Goal: Task Accomplishment & Management: Complete application form

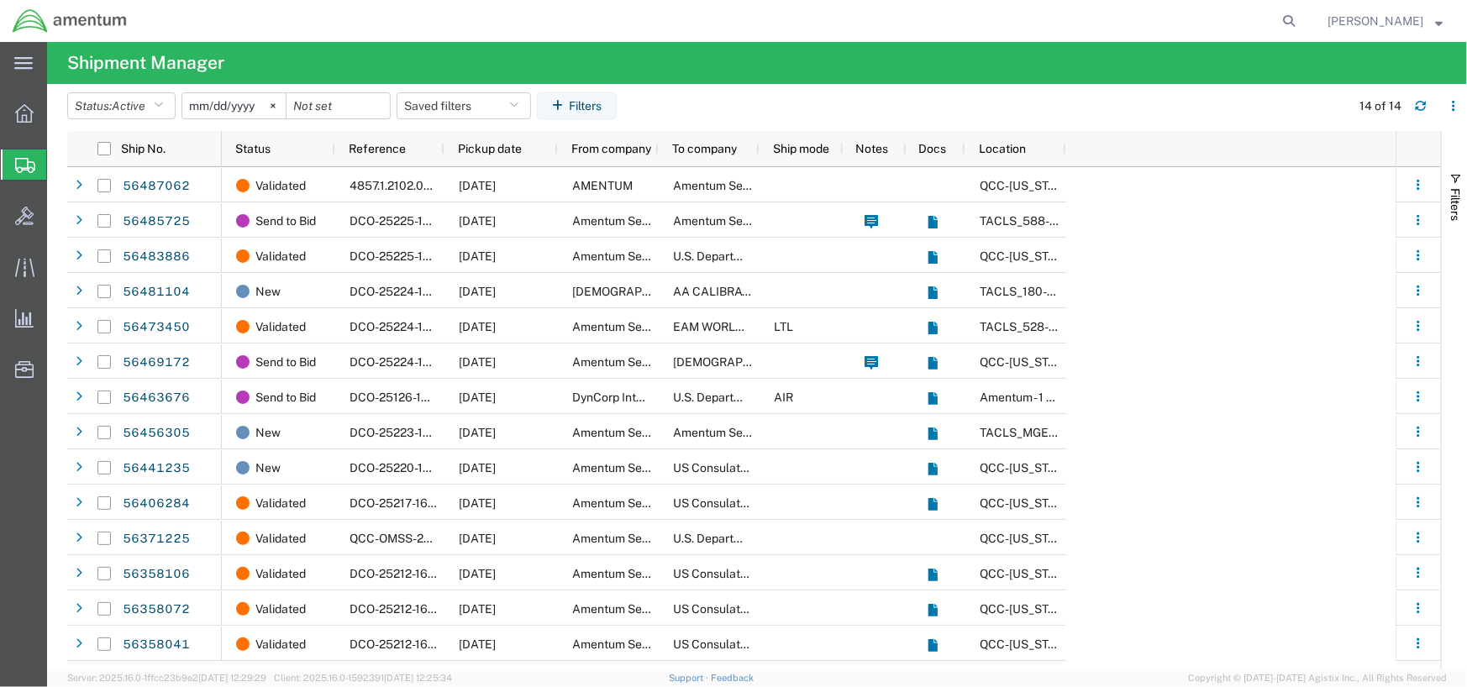
click at [15, 161] on icon at bounding box center [25, 165] width 20 height 15
click at [0, 0] on span "Create Shipment" at bounding box center [0, 0] width 0 height 0
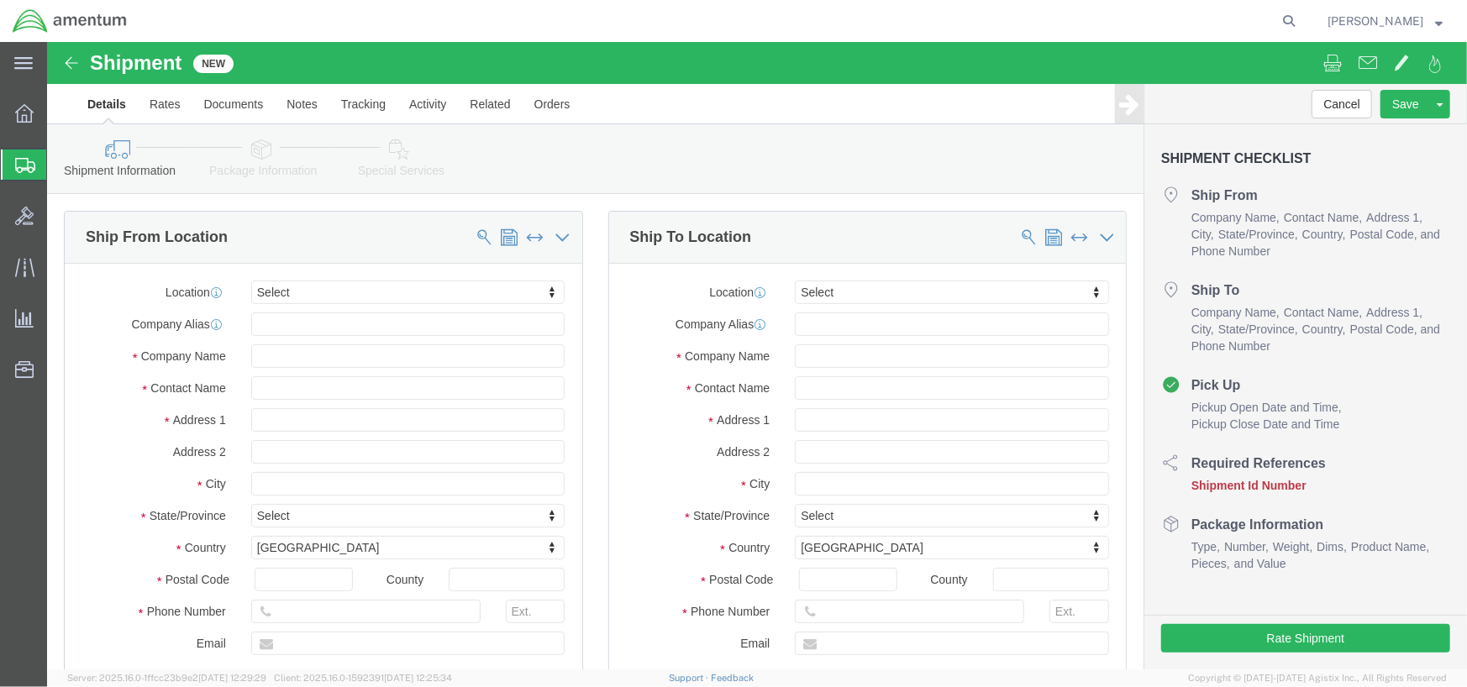
select select
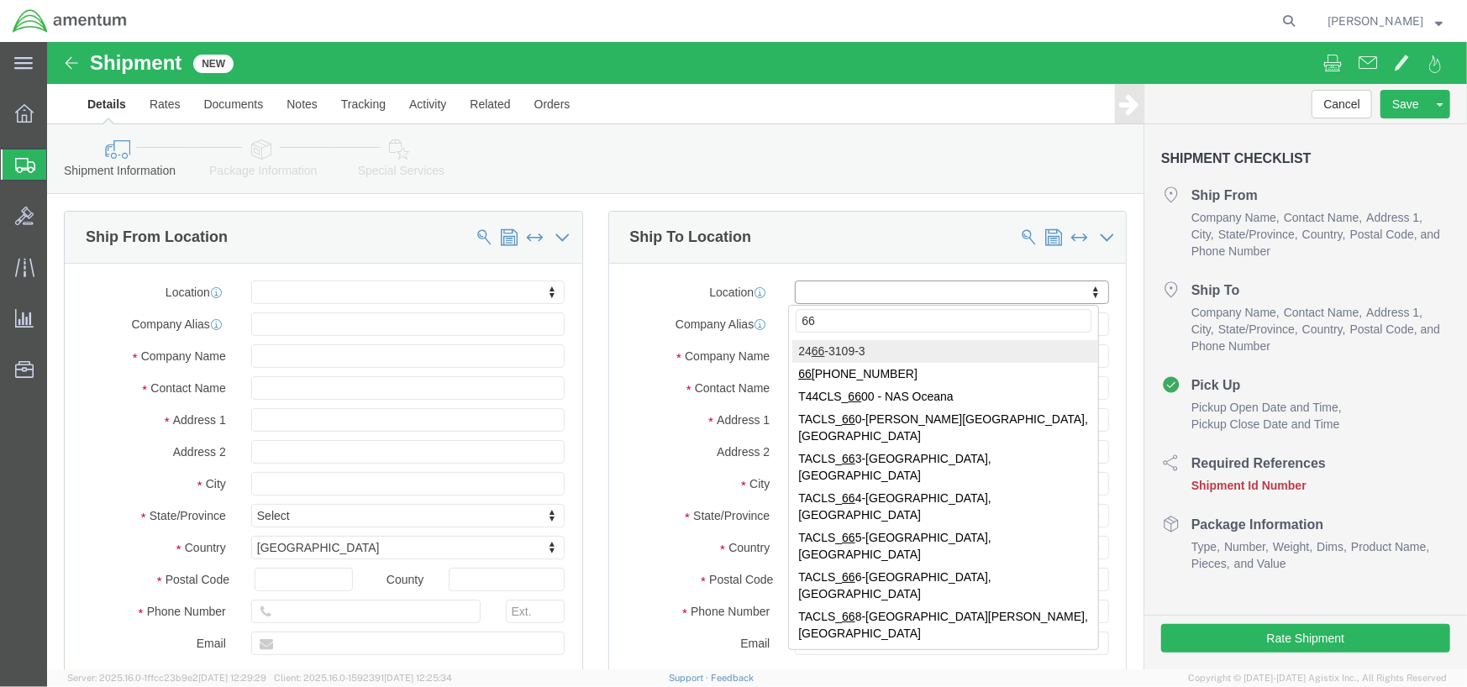
type input "666"
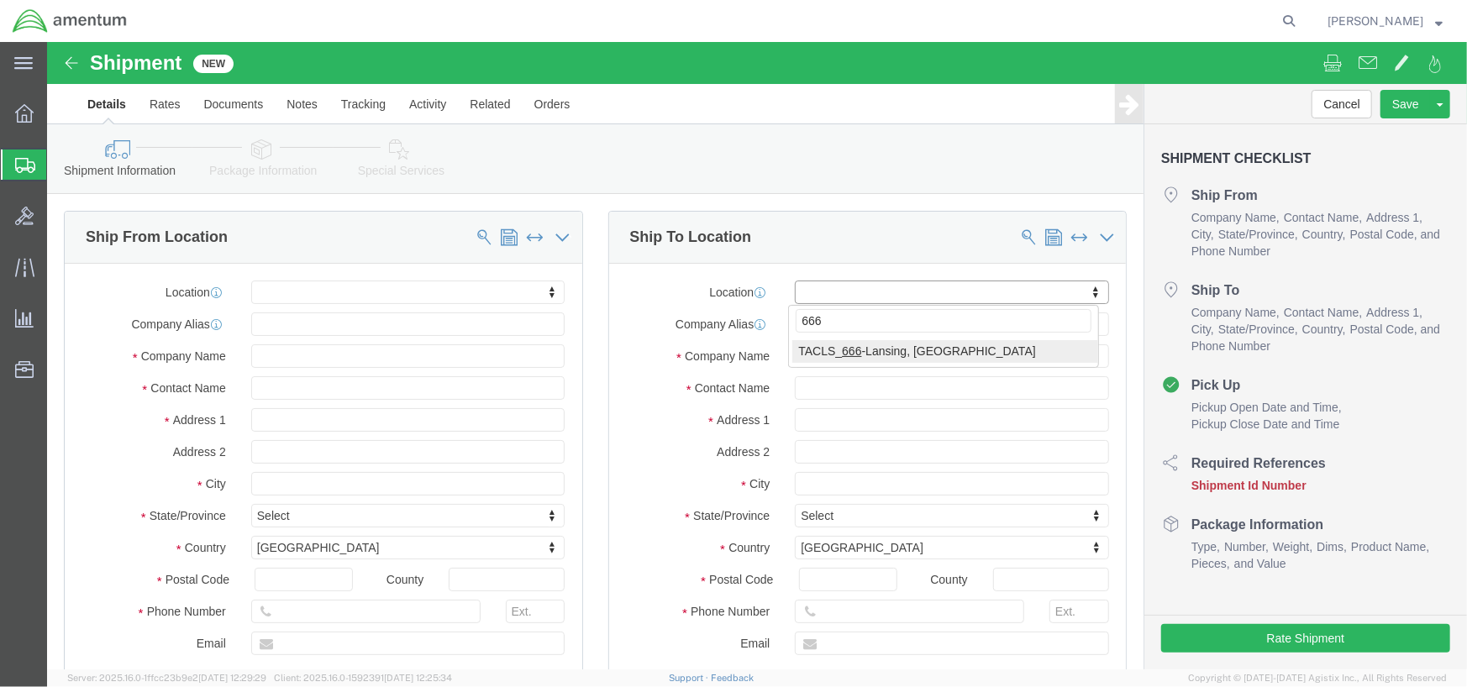
select select "42733"
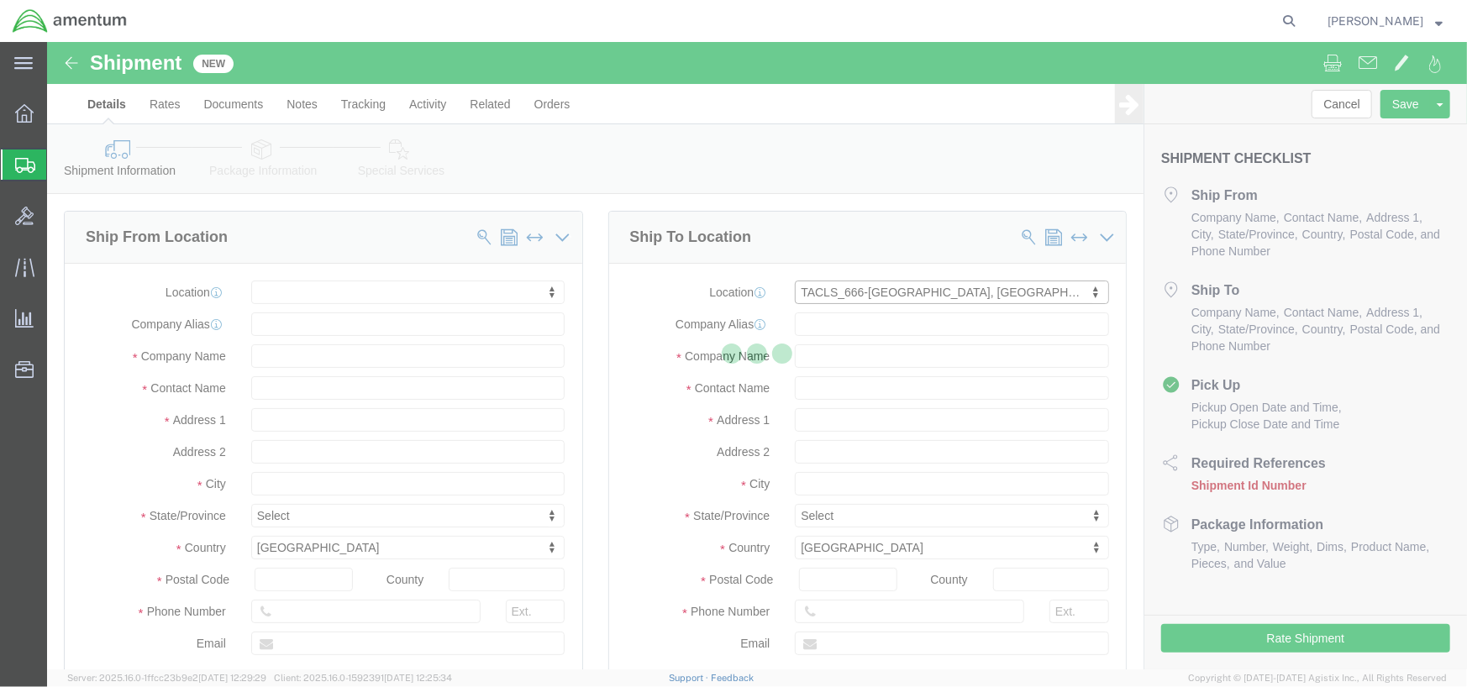
type input "3700 CAPITOL CITY BLVD"
type input "OFC"
type input "48906"
type input "Amentum Services, Inc."
type input "LANSING"
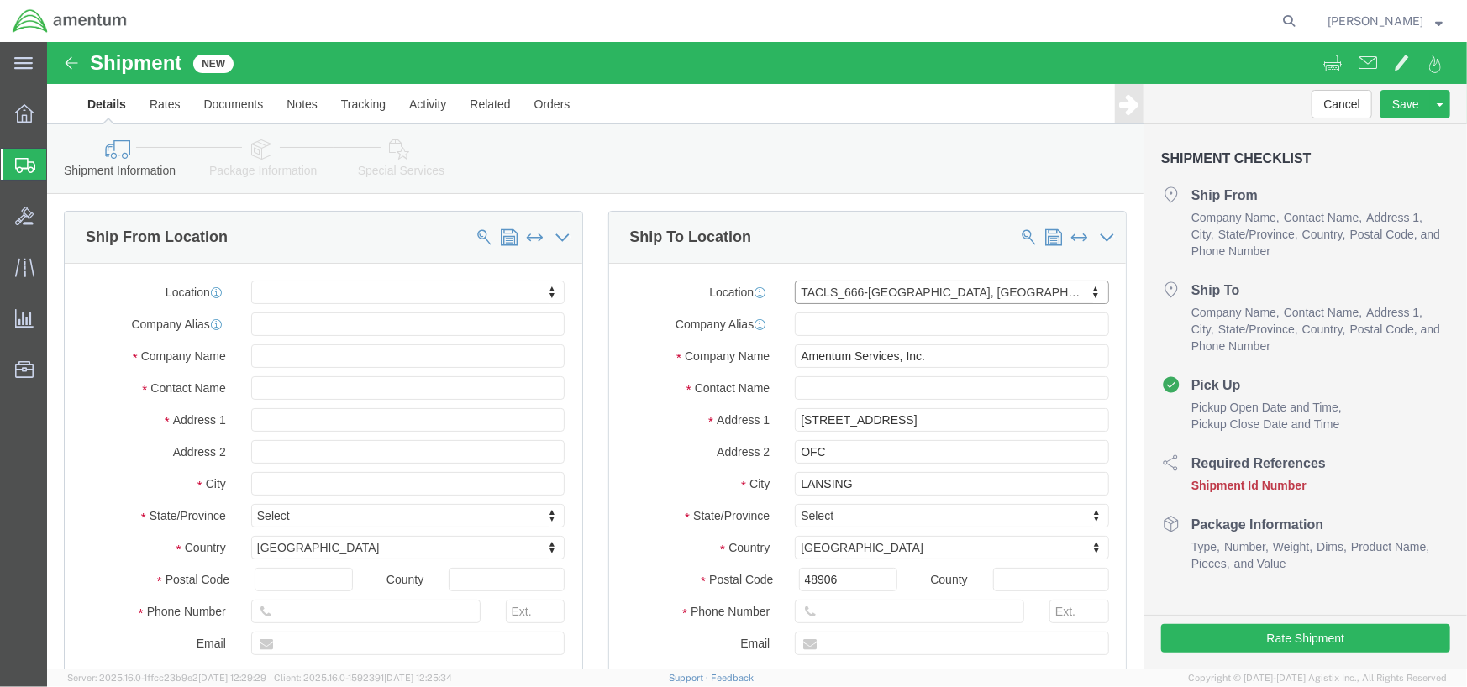
select select "MI"
click input "text"
type input "Bart Post"
click input "text"
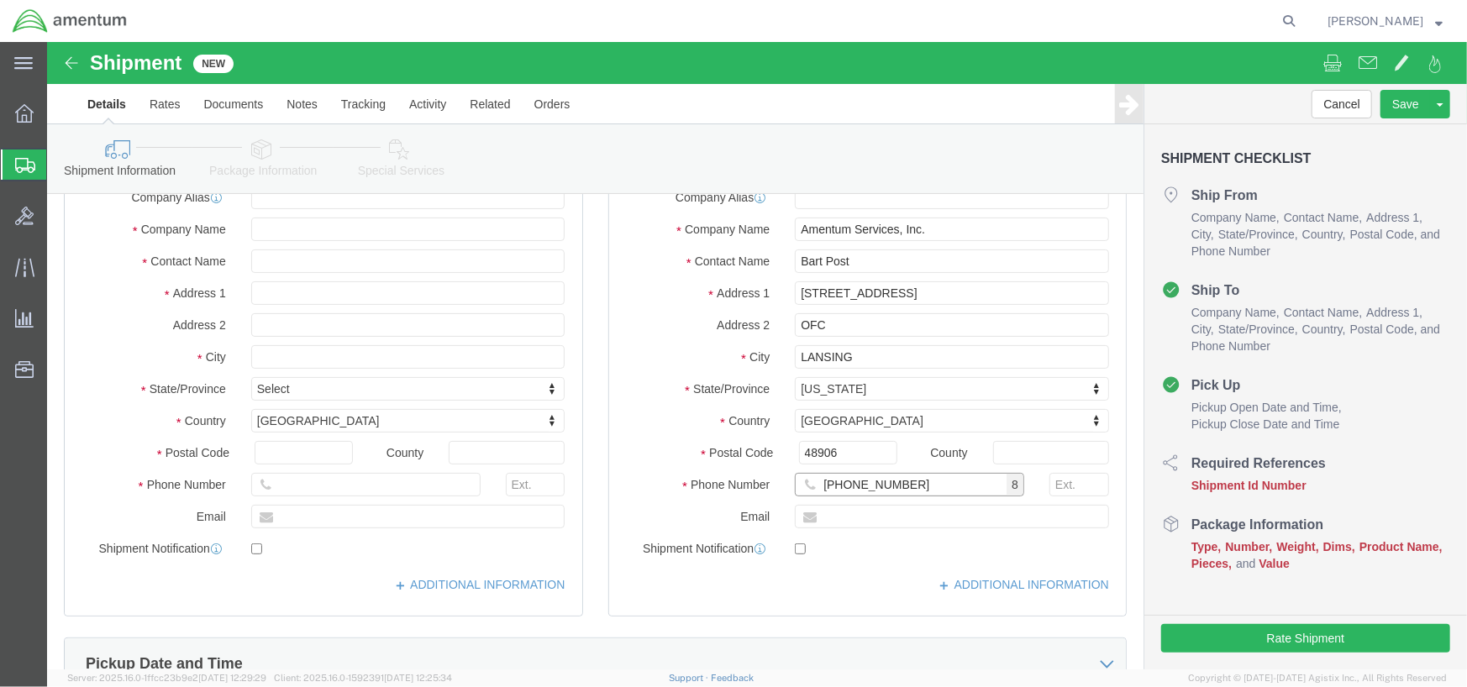
scroll to position [139, 0]
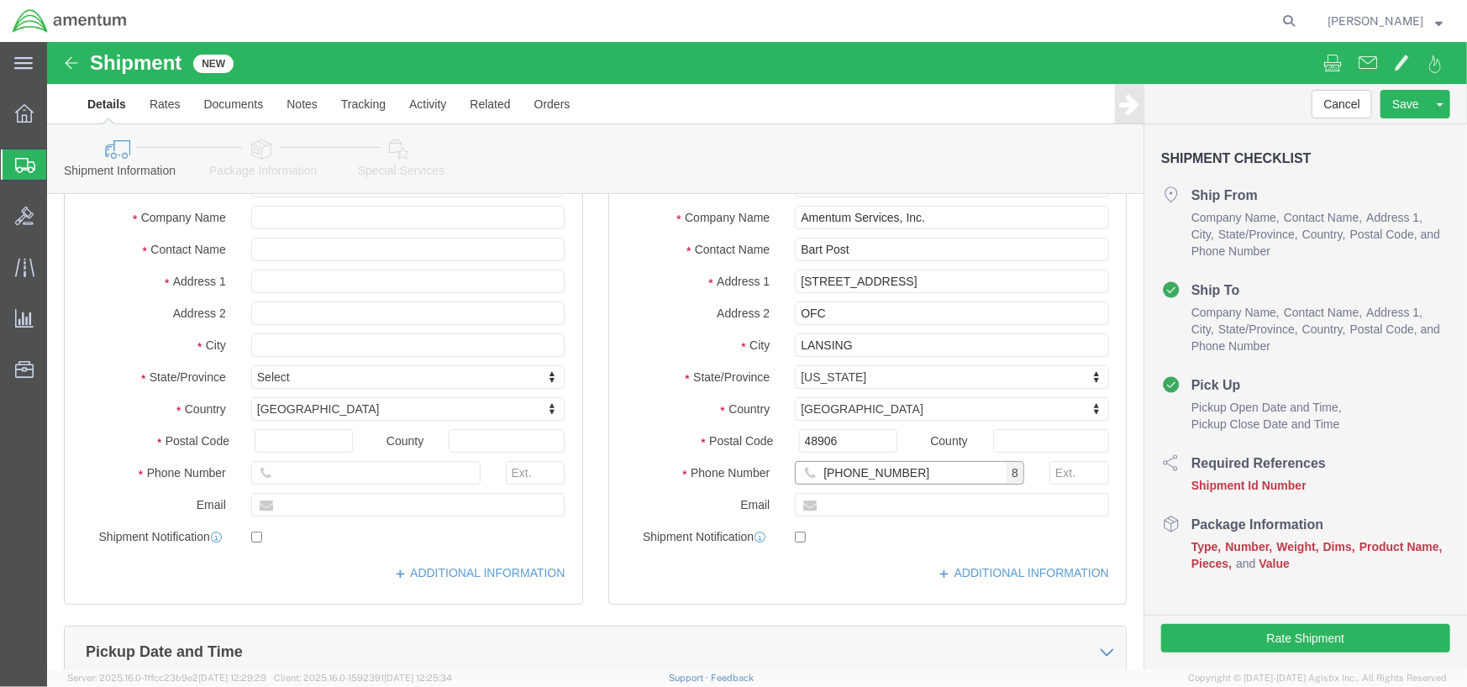
type input "817-944-2505"
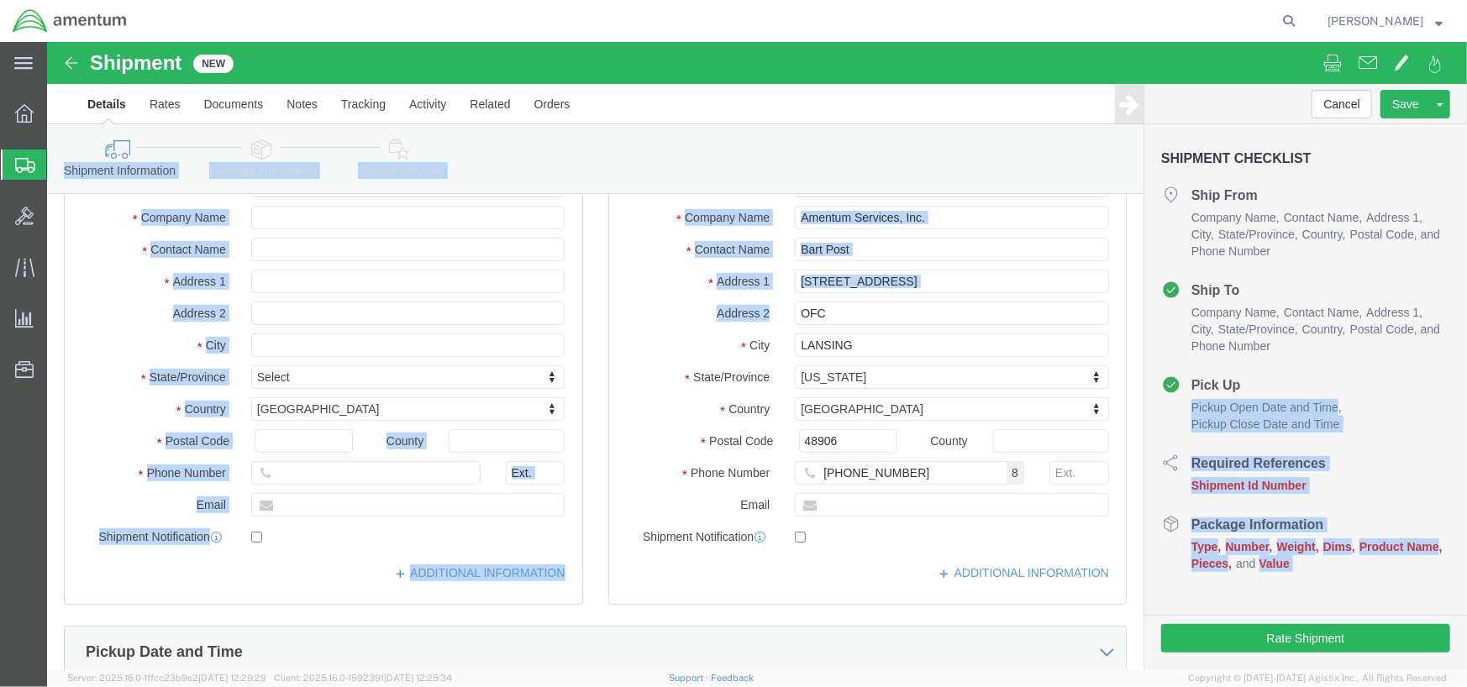
drag, startPoint x: 1407, startPoint y: 316, endPoint x: 1410, endPoint y: 272, distance: 43.8
click html "Shipment New Details Rates Documents Notes Tracking Activity Related Orders Can…"
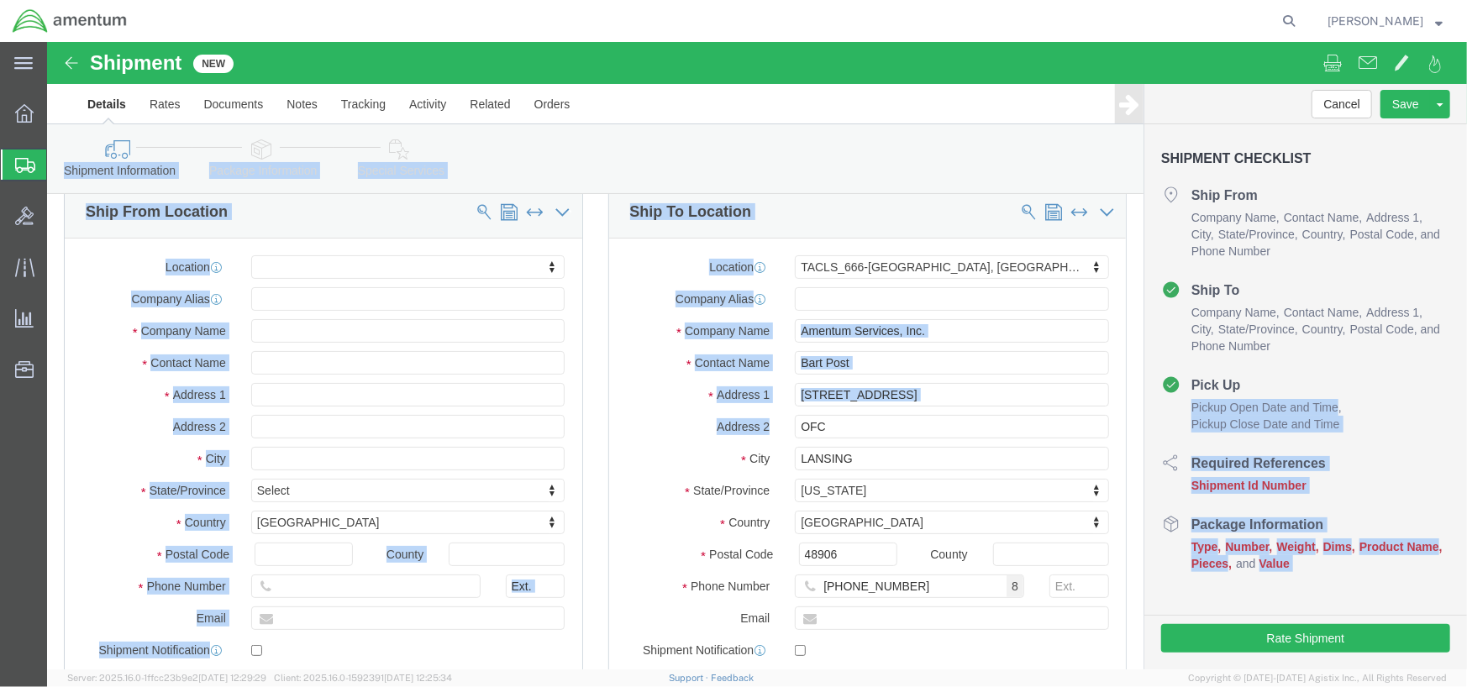
scroll to position [17, 0]
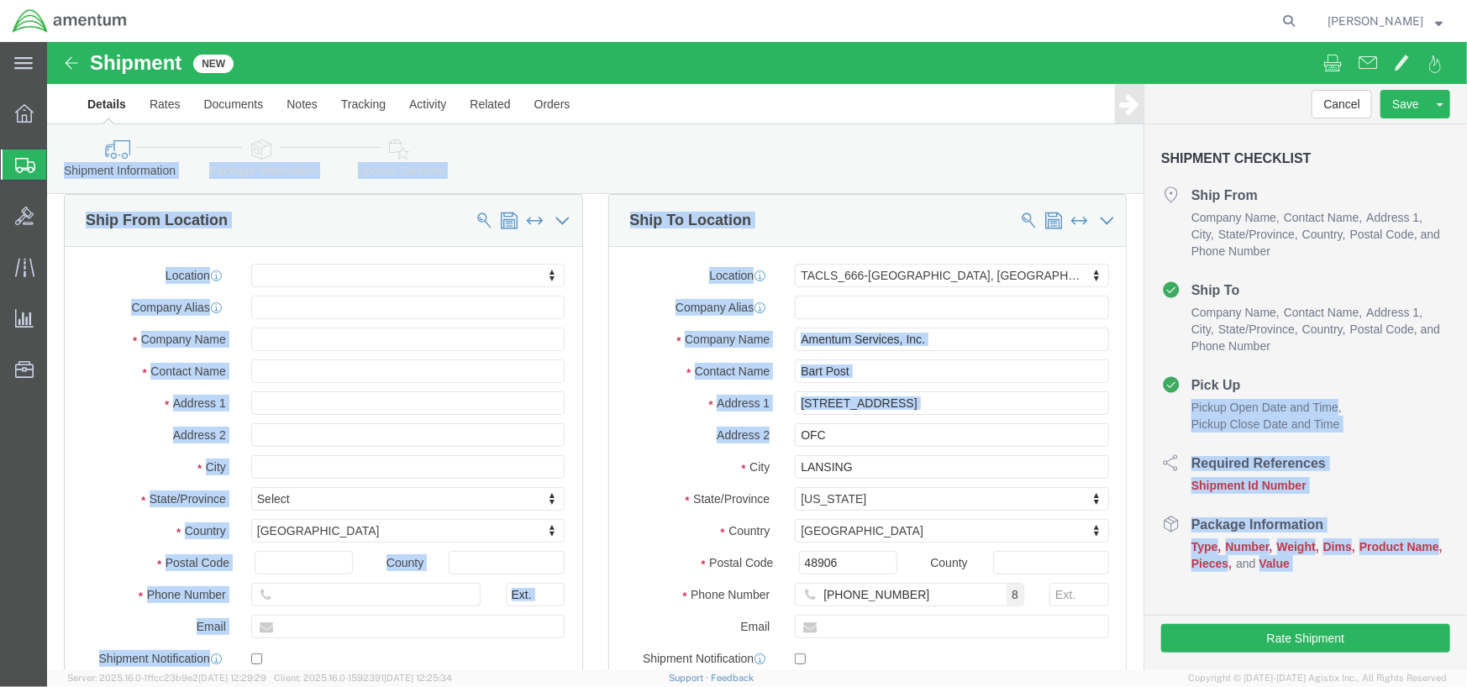
click div "Location My Profile Location 1002-4122-6 1006-5256-0 1026-8910-0 1281-0560-3 13…"
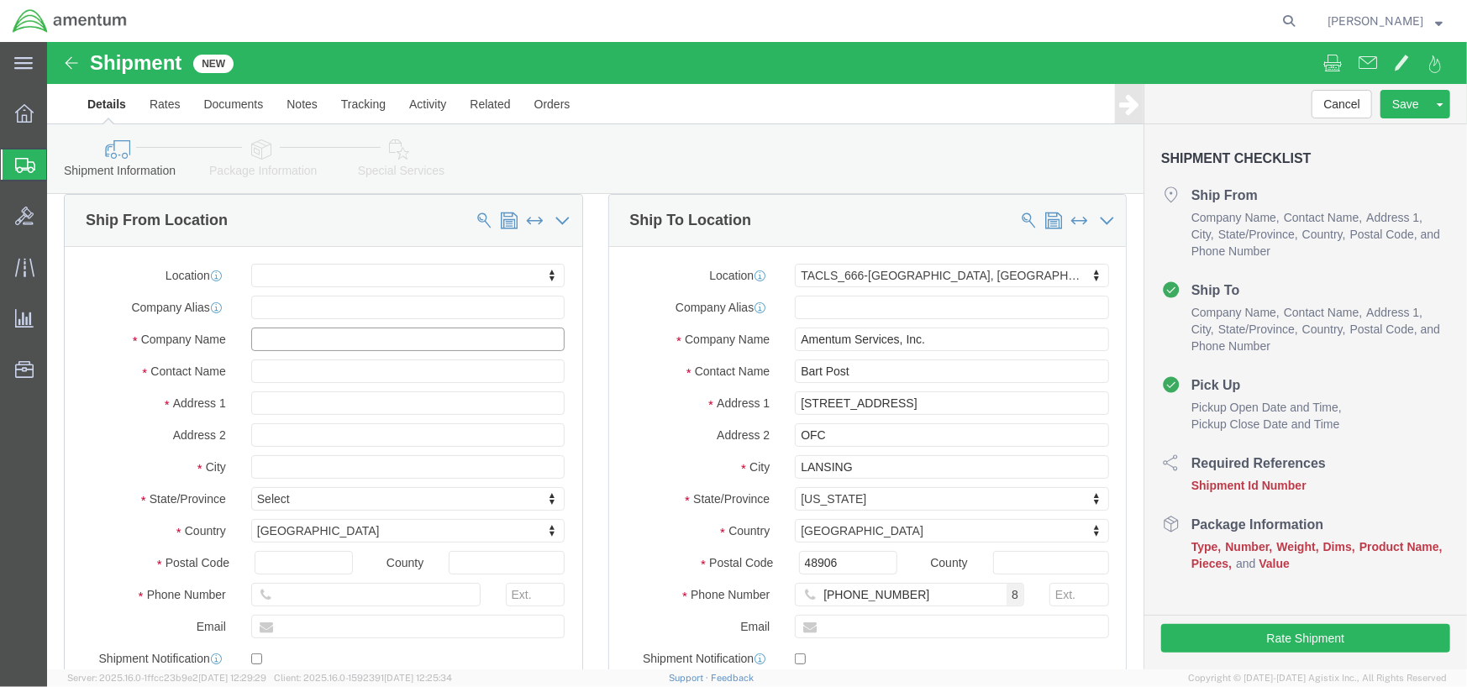
click input "text"
type input "Daniel Landin"
click input "text"
type input "451 Willmann Rd"
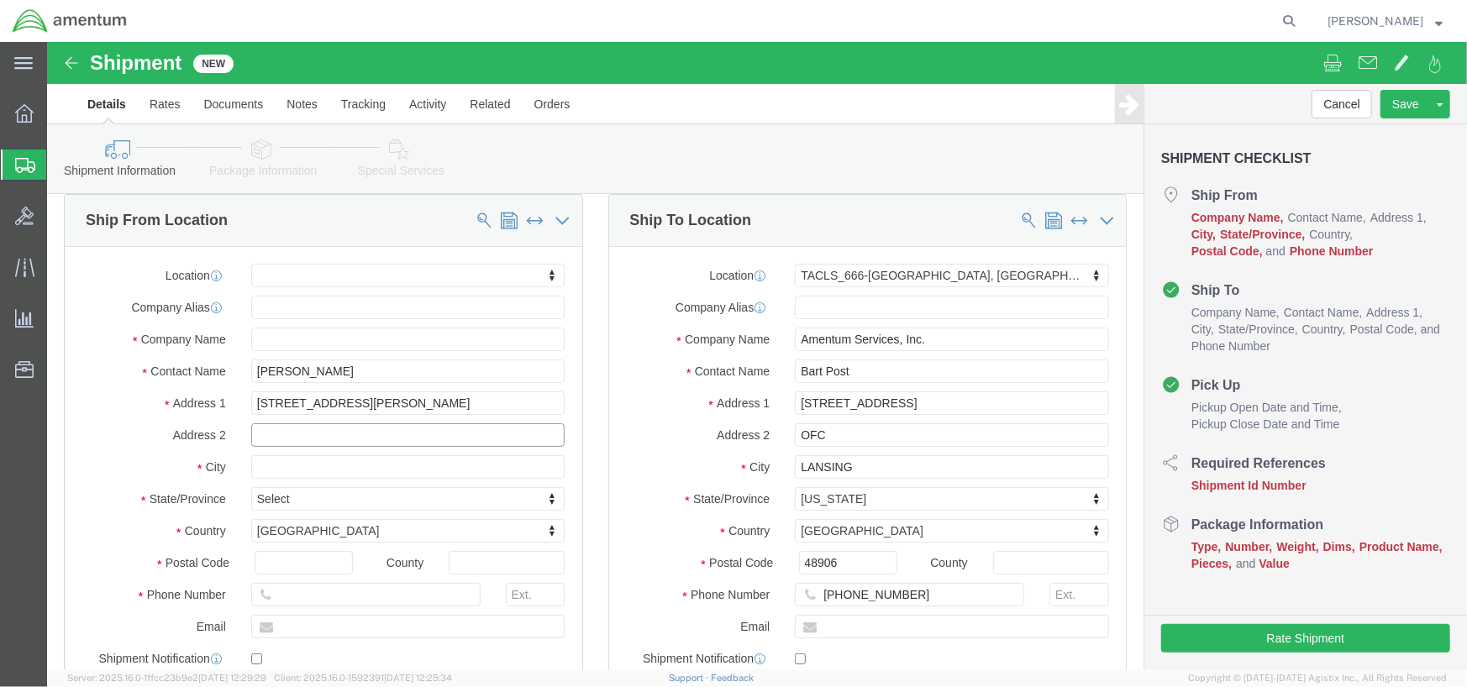
select select
click input "text"
drag, startPoint x: 297, startPoint y: 421, endPoint x: 157, endPoint y: 440, distance: 141.6
click div "Location My Profile Location 1002-4122-6 1006-5256-0 1026-8910-0 1281-0560-3 13…"
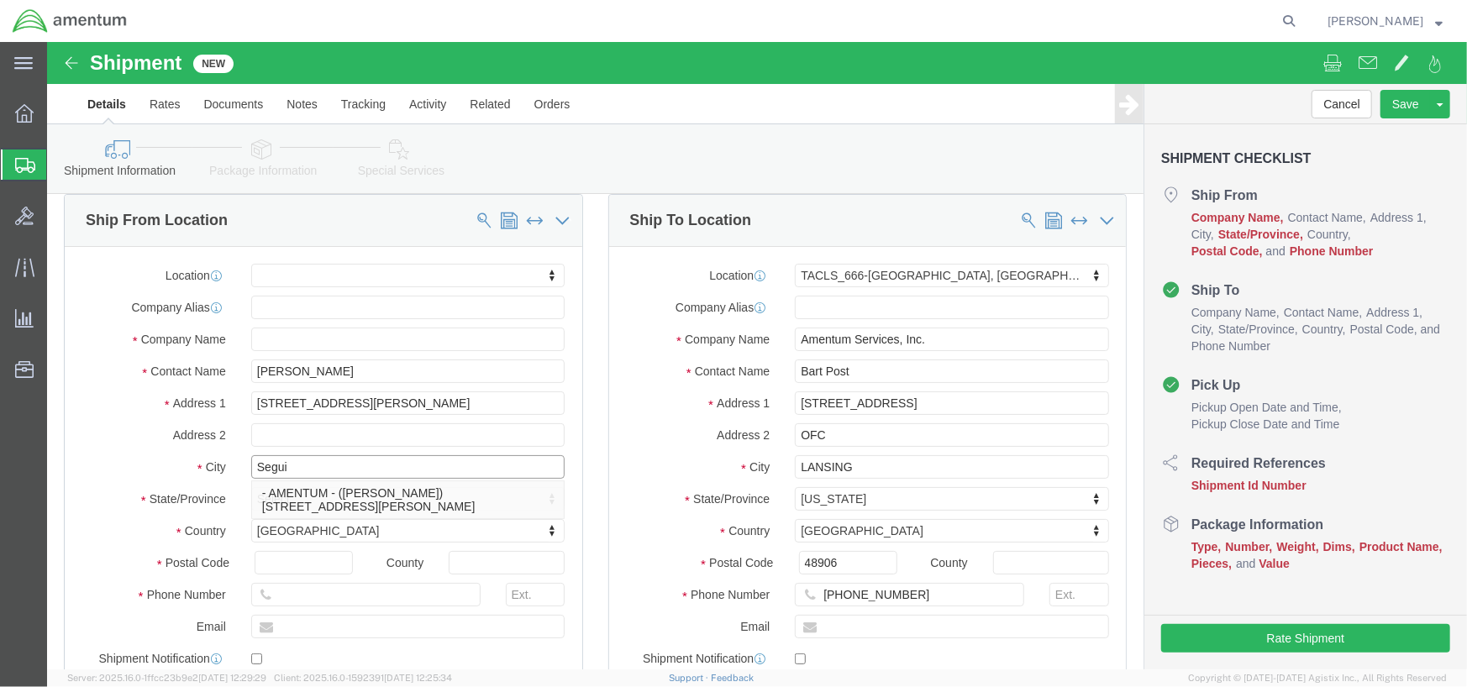
type input "Seguin"
click p "- AMENTUM - (Dan Landin) 451 WILLMAN RD, SEGUIN, TX, 78155, US"
select select
type input "451 WILLMAN RD"
type input "78155"
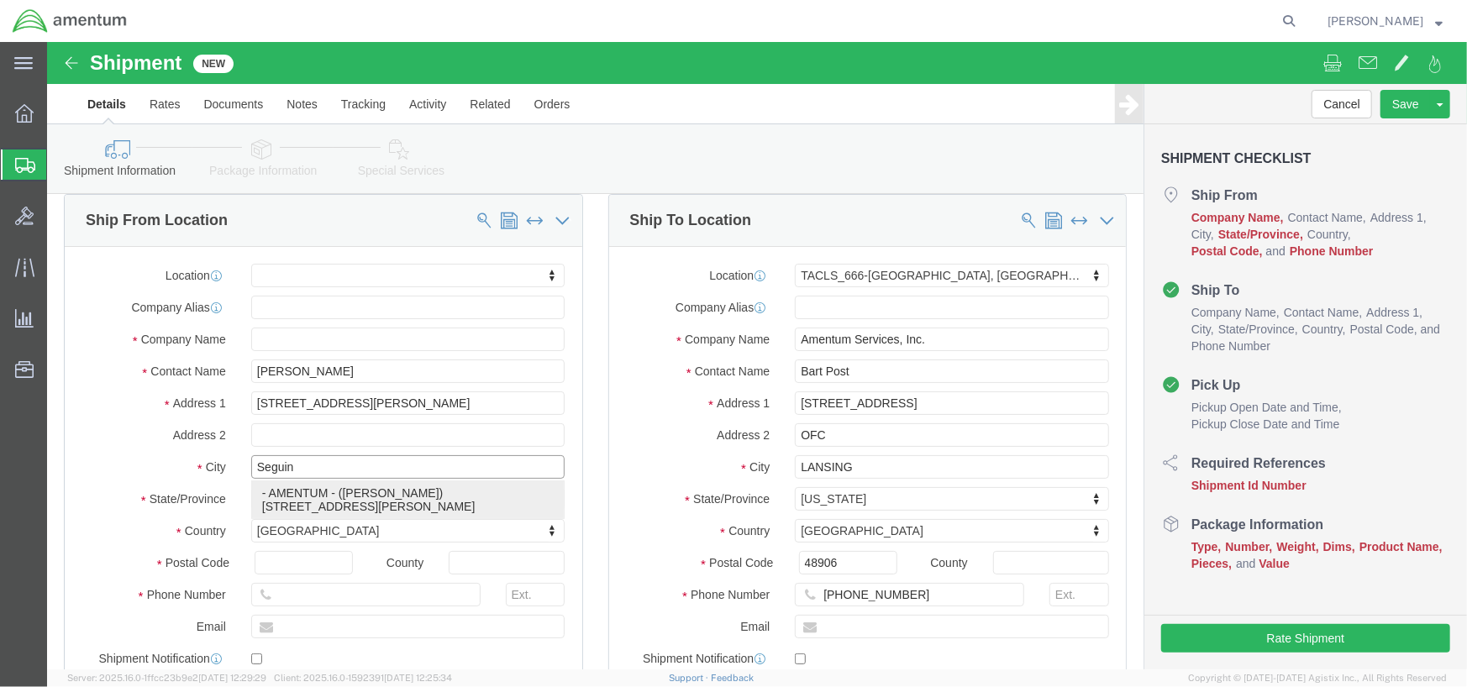
type input "AMENTUM"
type input "Dan Landin"
type input "SEGUIN"
select select "TX"
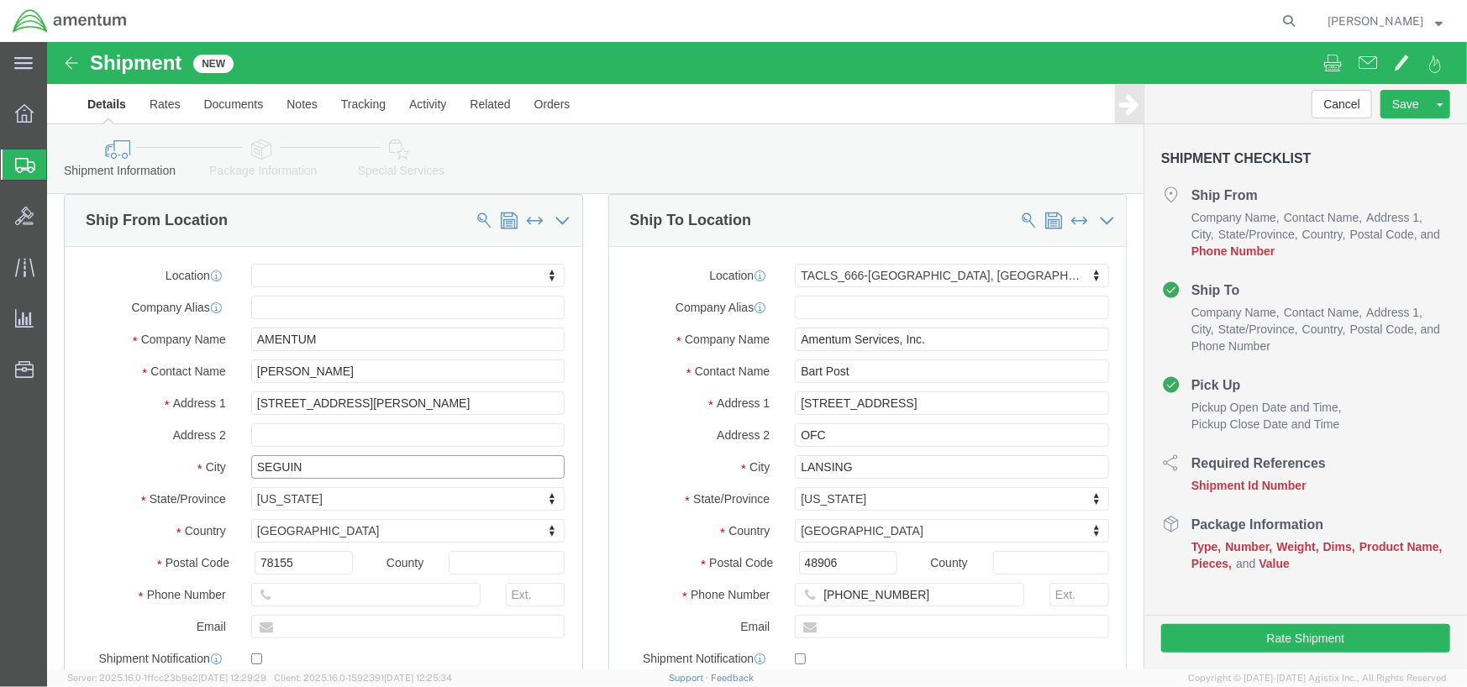
type input "SEGUIN"
select select
click input "text"
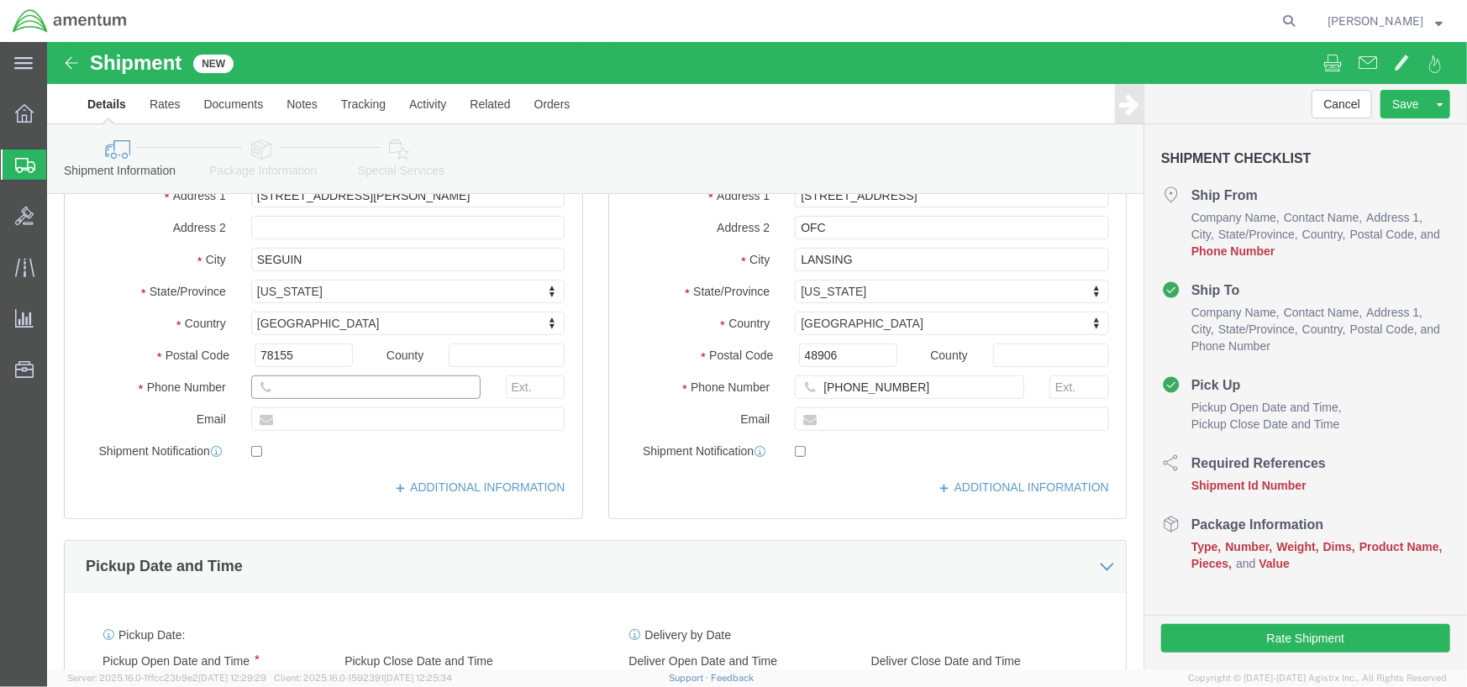
scroll to position [213, 0]
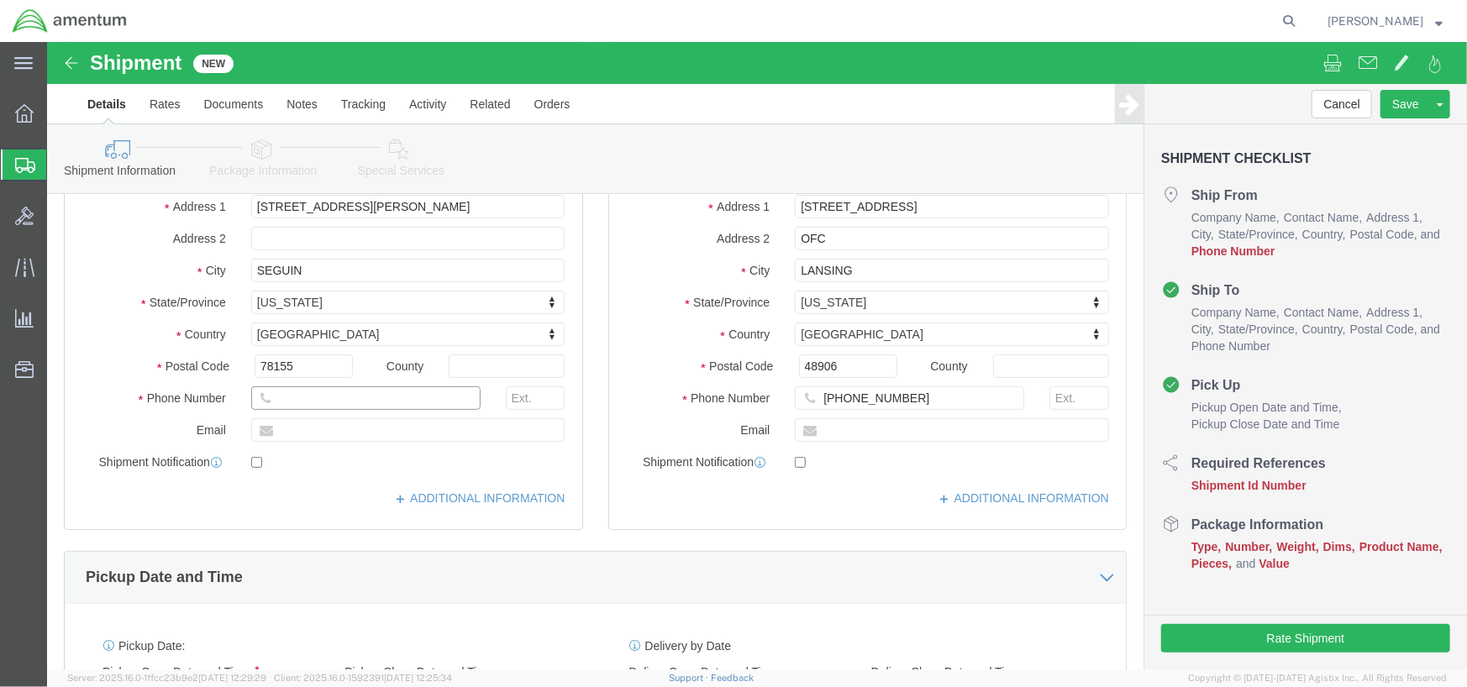
click input "text"
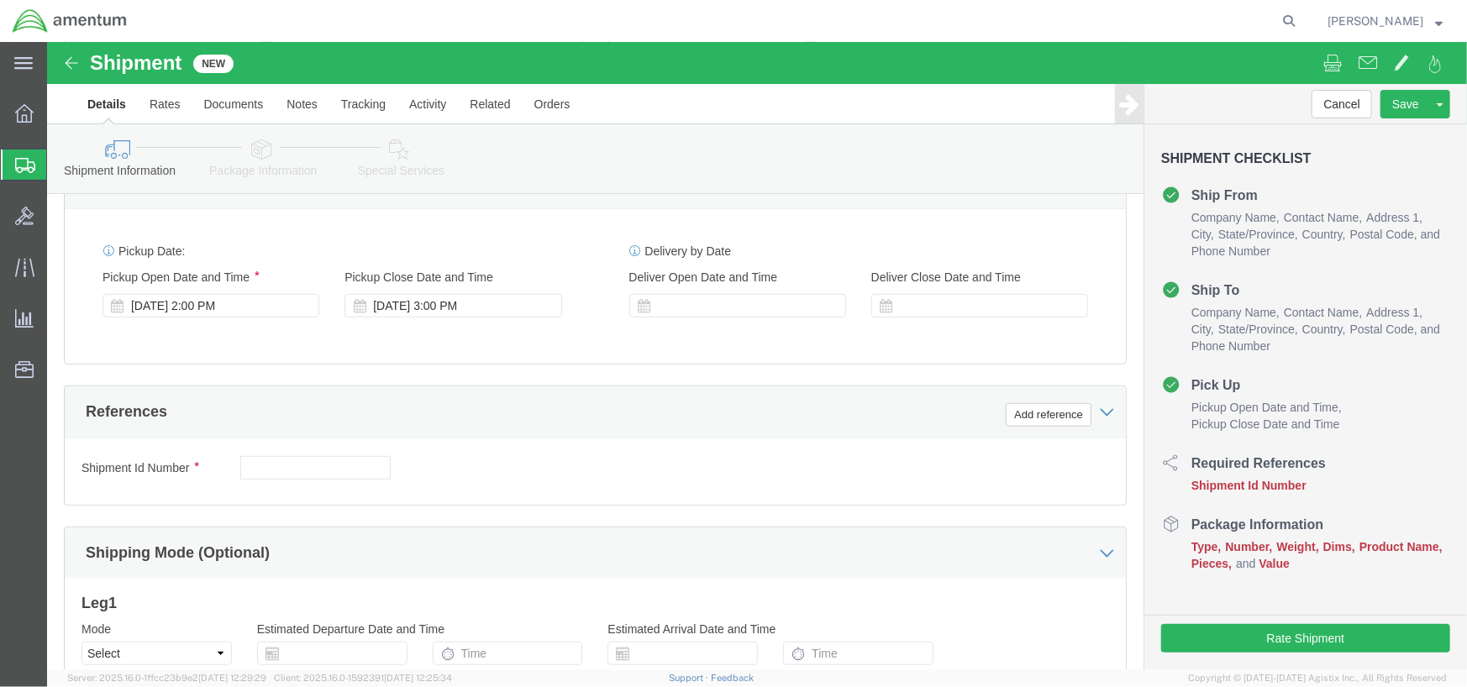
scroll to position [633, 0]
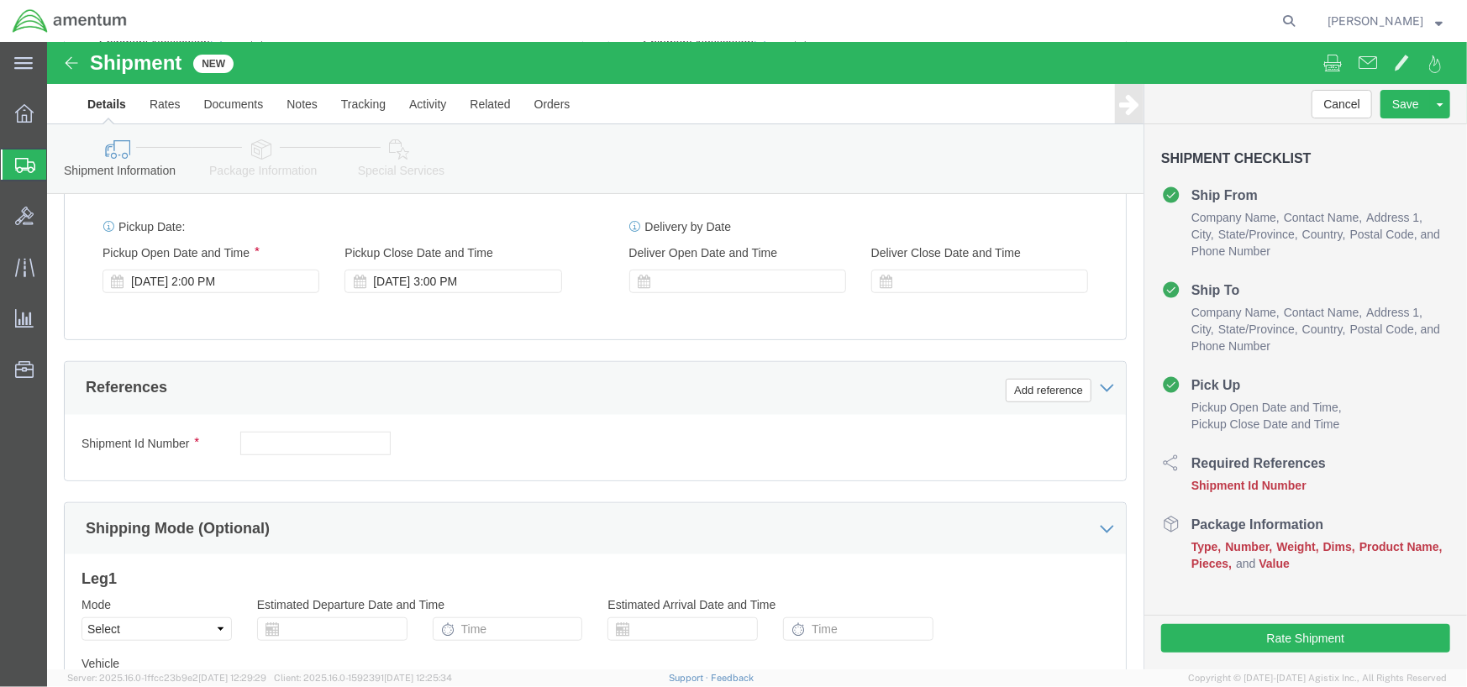
type input "817-944-2505"
click input "text"
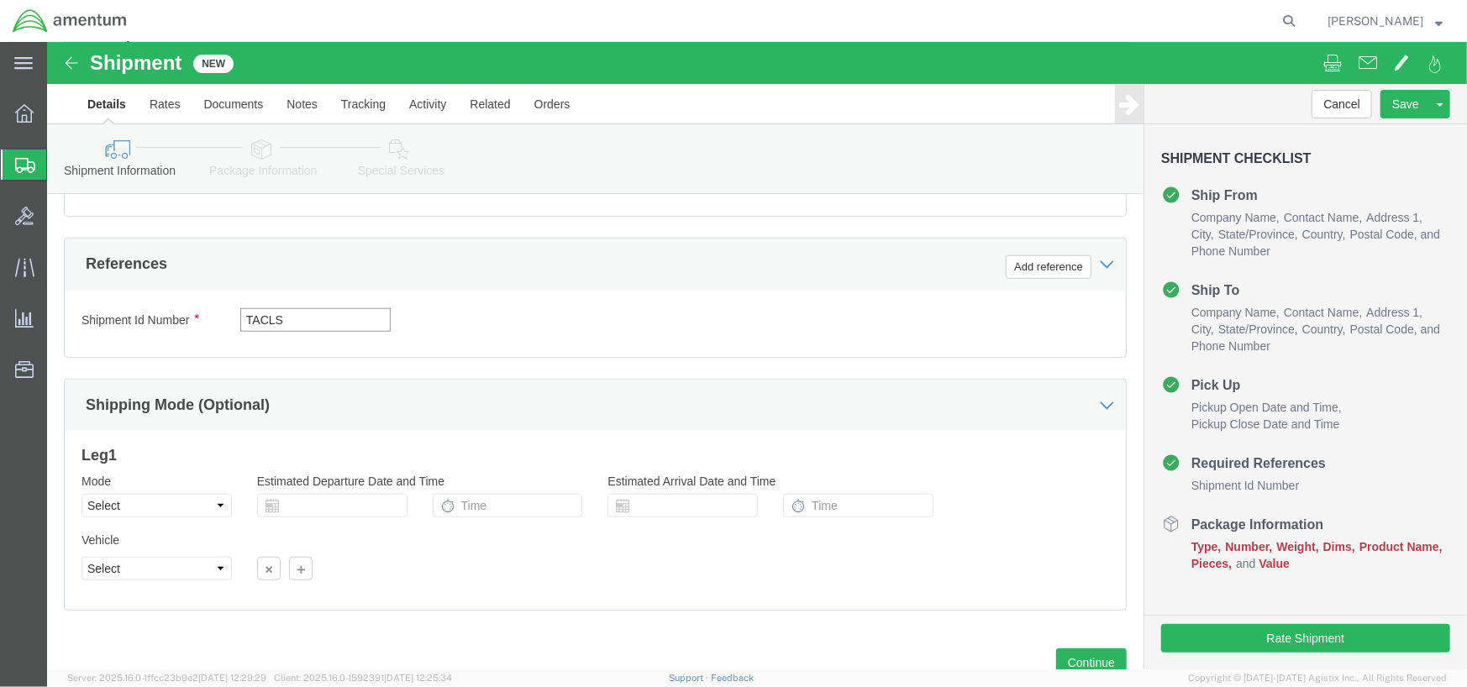
scroll to position [814, 0]
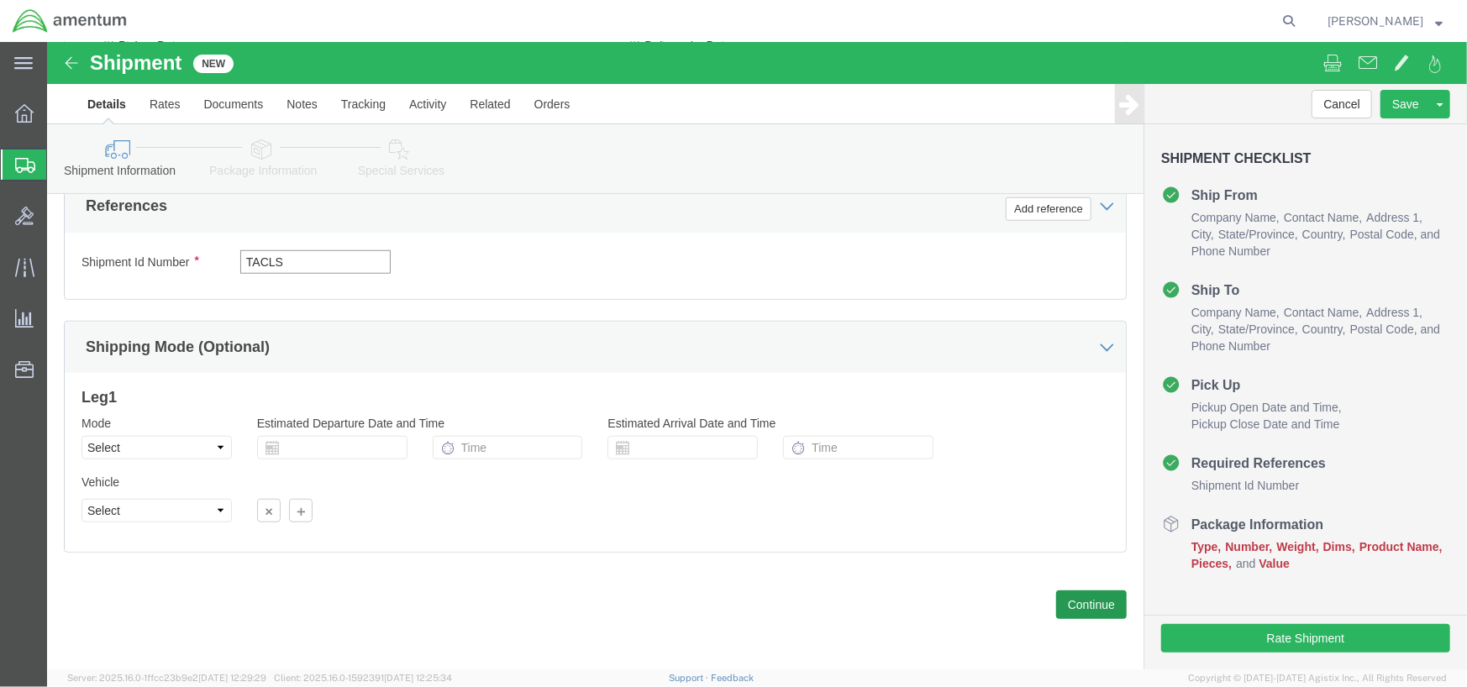
type input "TACLS"
click button "Continue"
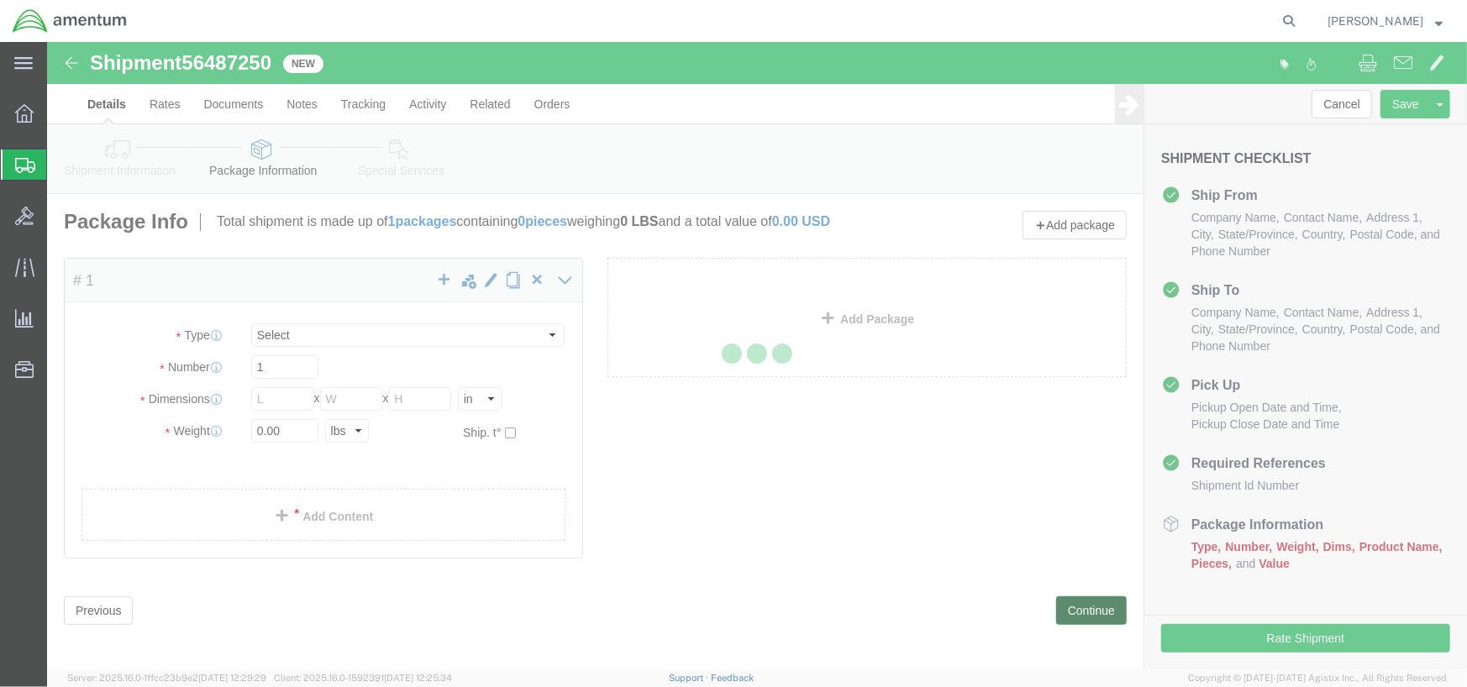
select select "CBOX"
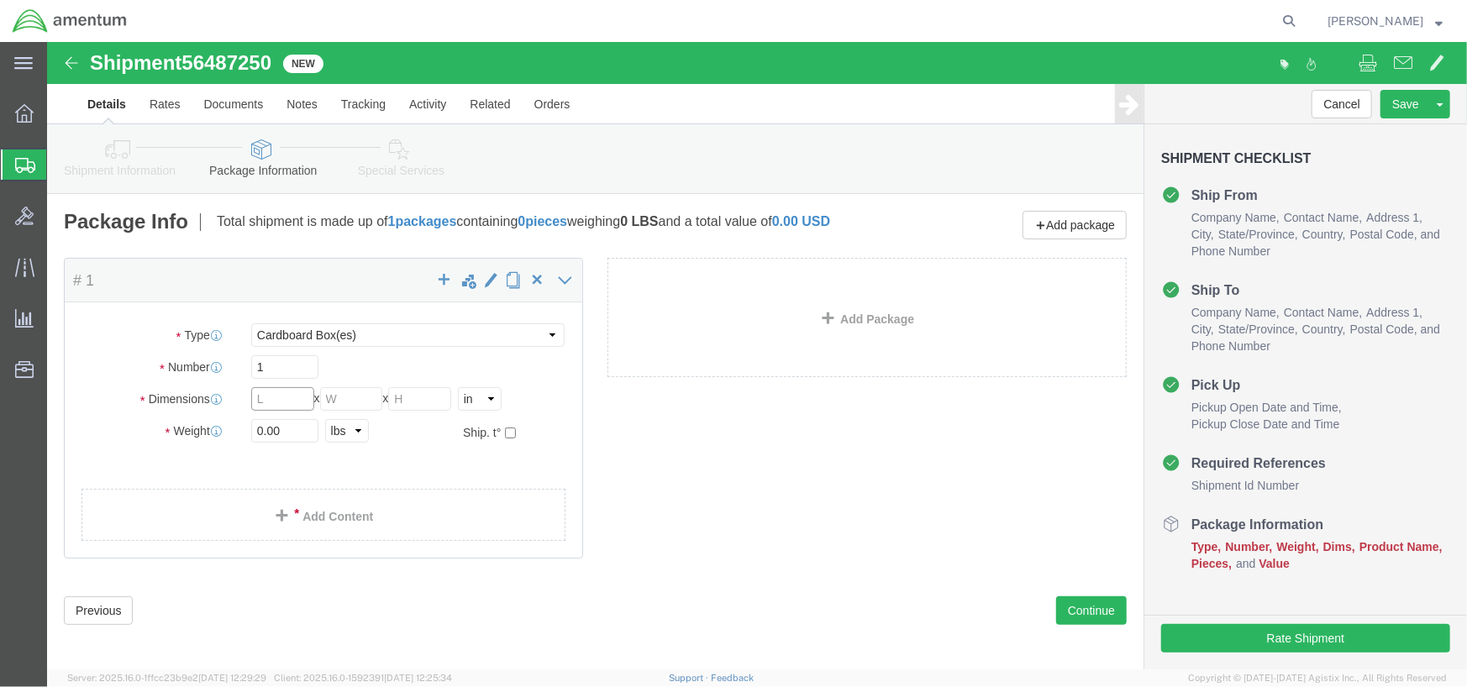
click input "text"
type input "20"
click input "text"
type input "25"
click input "text"
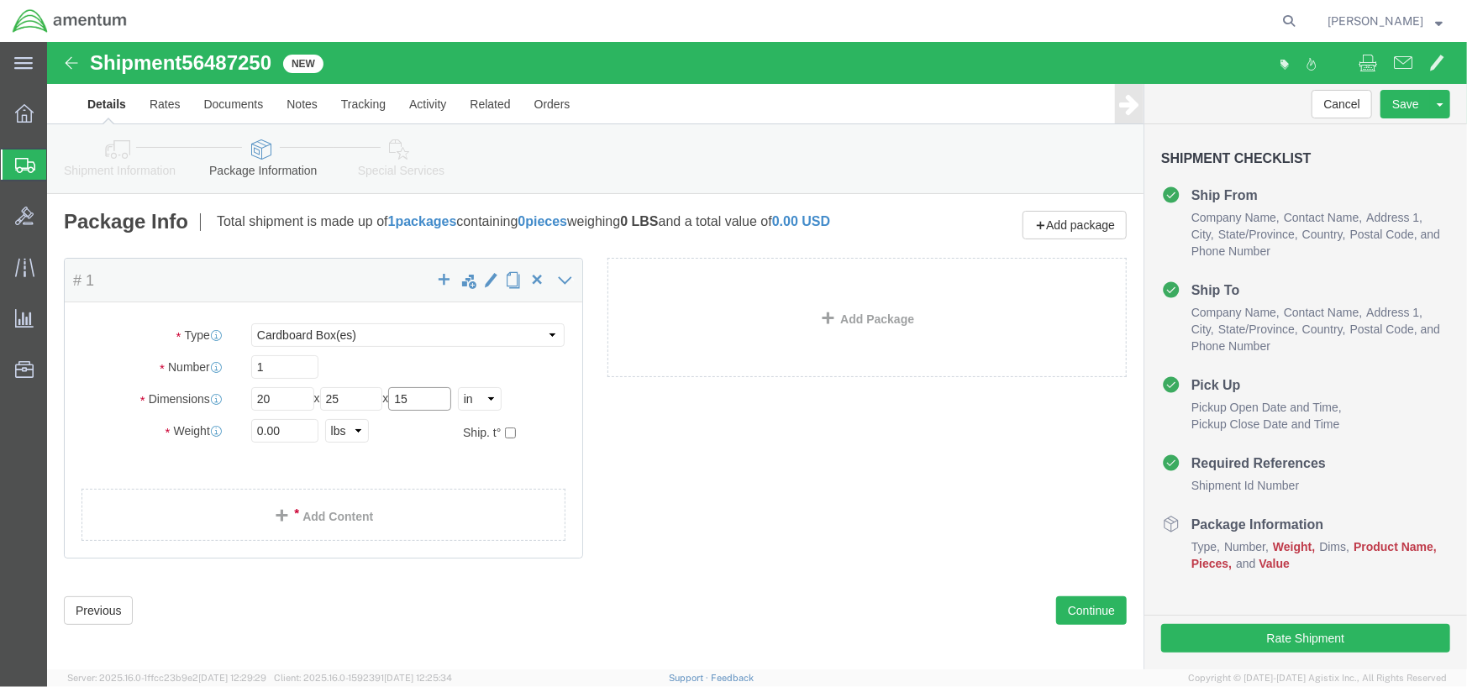
type input "15"
click div "0.00 Select kgs lbs"
drag, startPoint x: 248, startPoint y: 402, endPoint x: 68, endPoint y: 409, distance: 179.9
click div "Weight 0.00 Select kgs lbs Ship. t°"
type input "50"
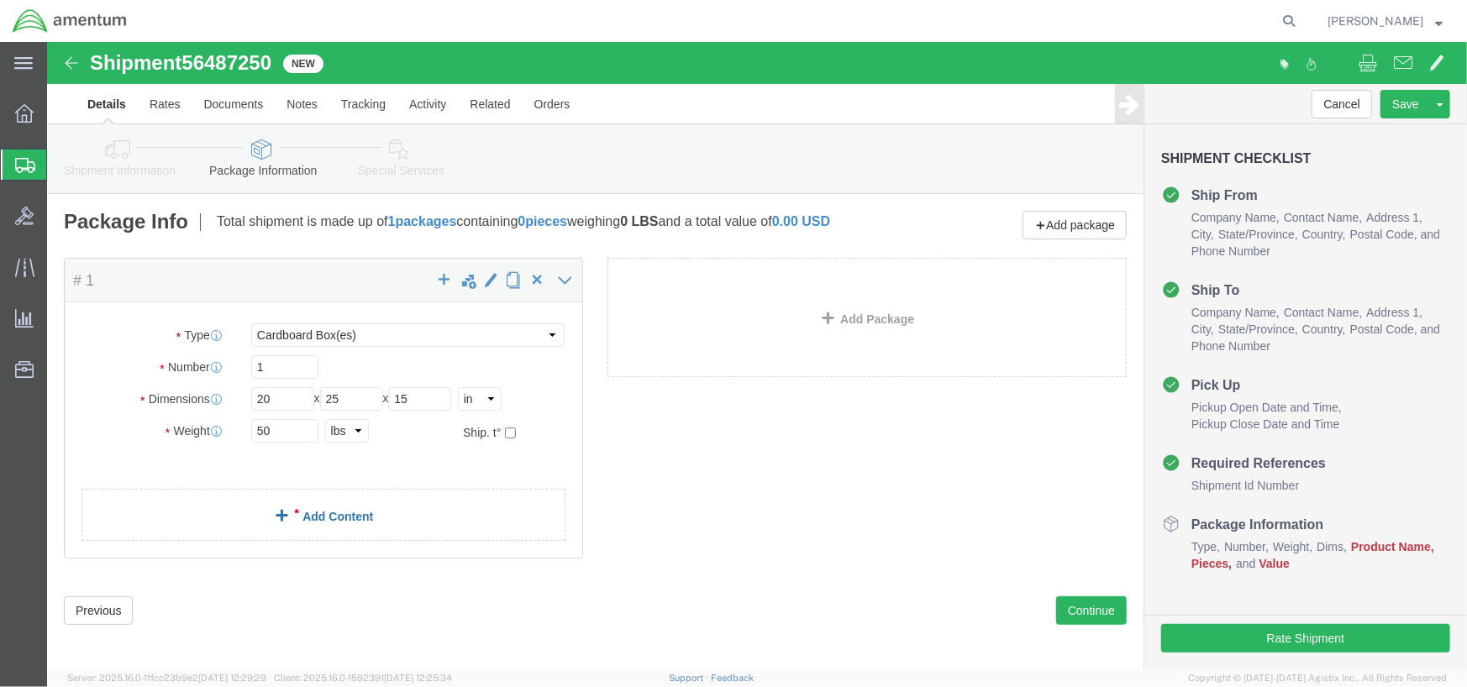
click span
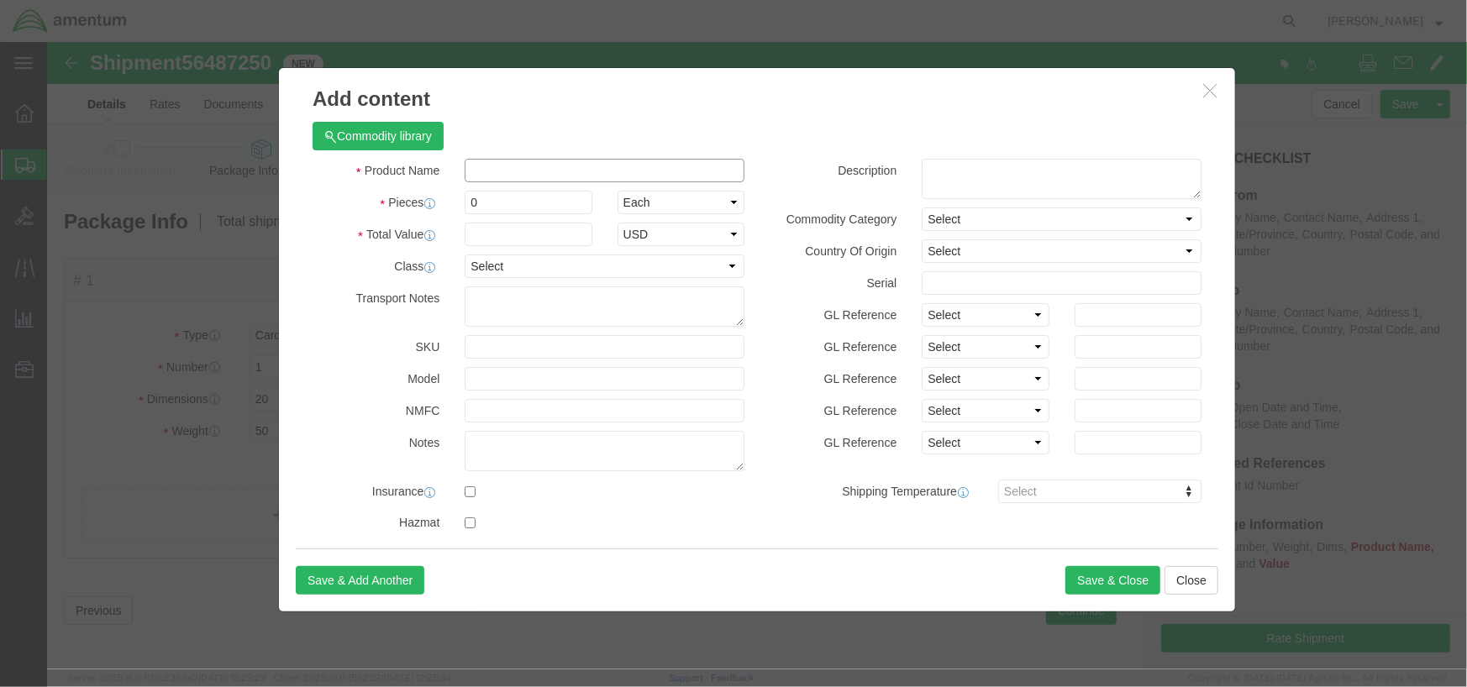
click input "text"
type input "Test Box"
drag, startPoint x: 443, startPoint y: 160, endPoint x: 311, endPoint y: 228, distance: 148.0
click div "Product Name Test Box Pieces 0 Select Bag Barrels 100Board Feet Bottle Box Blis…"
type input "1"
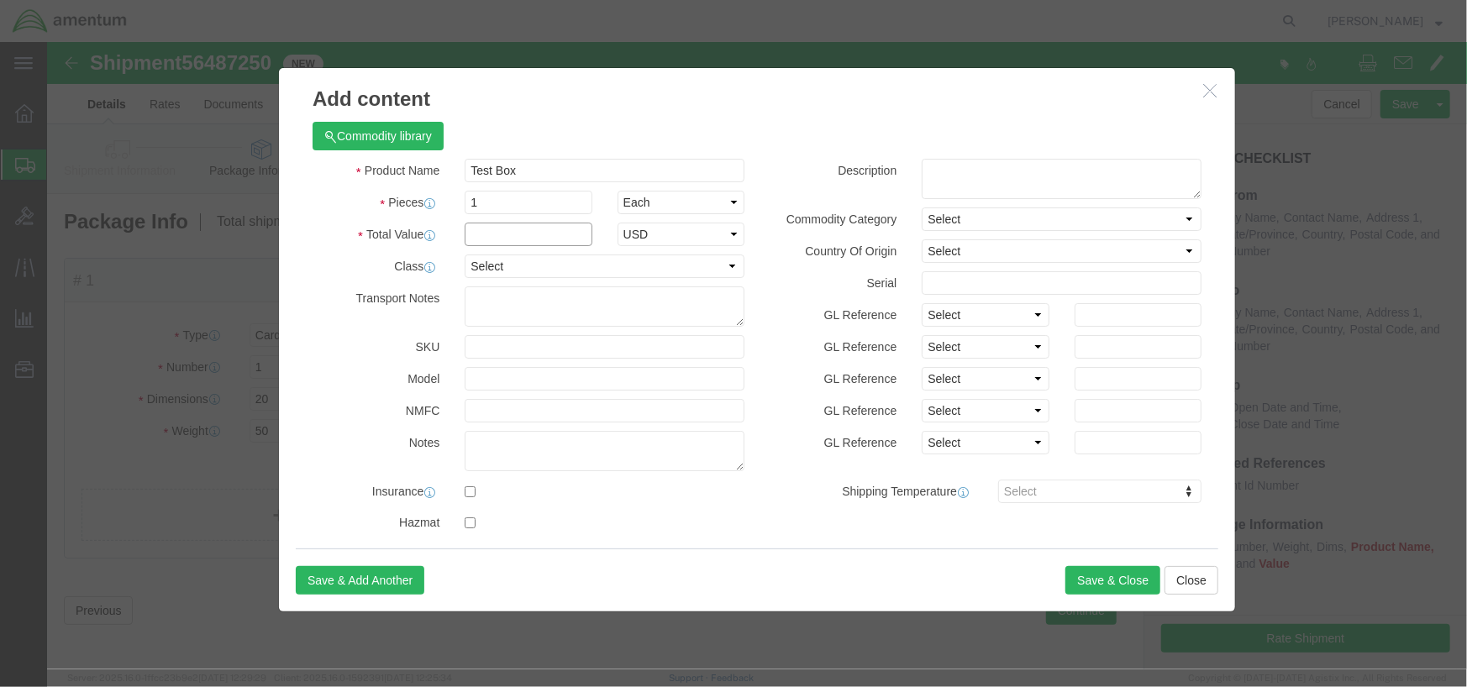
click input "text"
type input "2500"
click select "Select 50 55 60 65 70 85 92.5 100 125 175 250 300 400"
select select "50"
click select "Select 50 55 60 65 70 85 92.5 100 125 175 250 300 400"
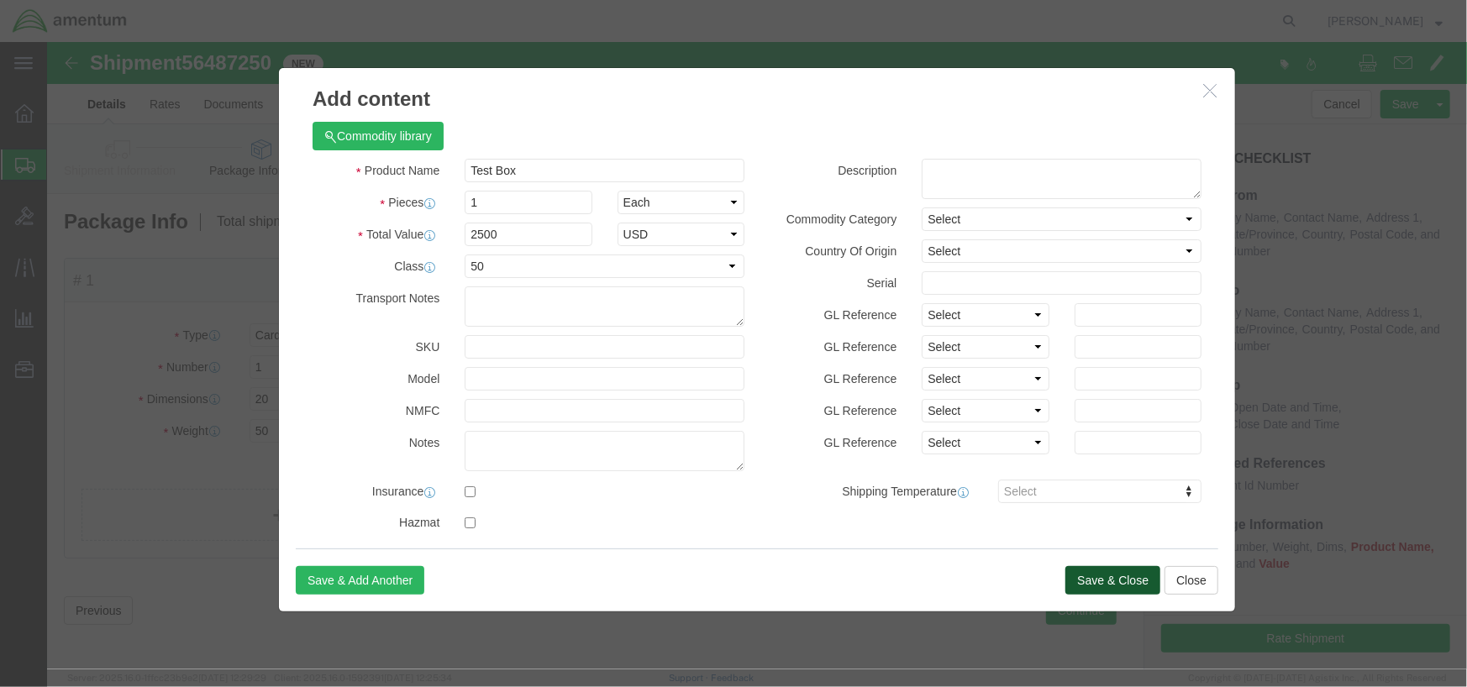
click button "Save & Close"
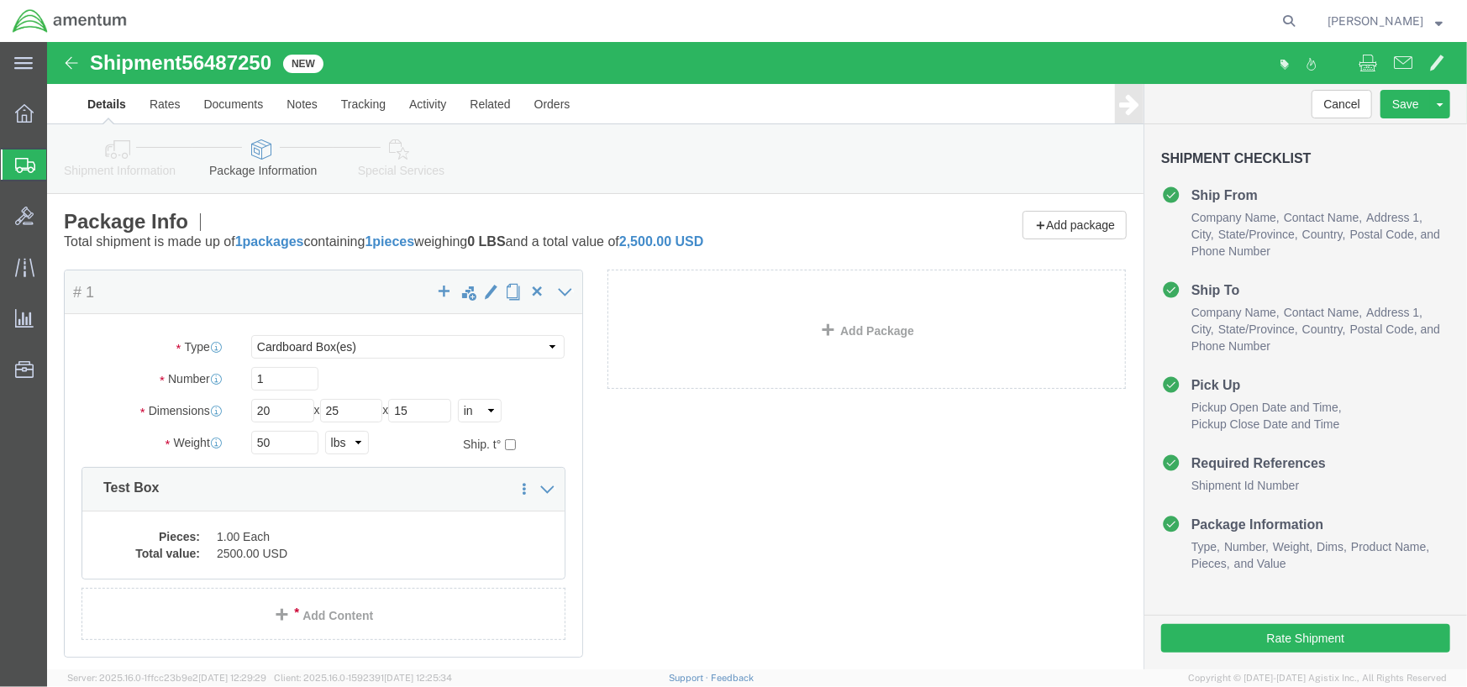
scroll to position [104, 0]
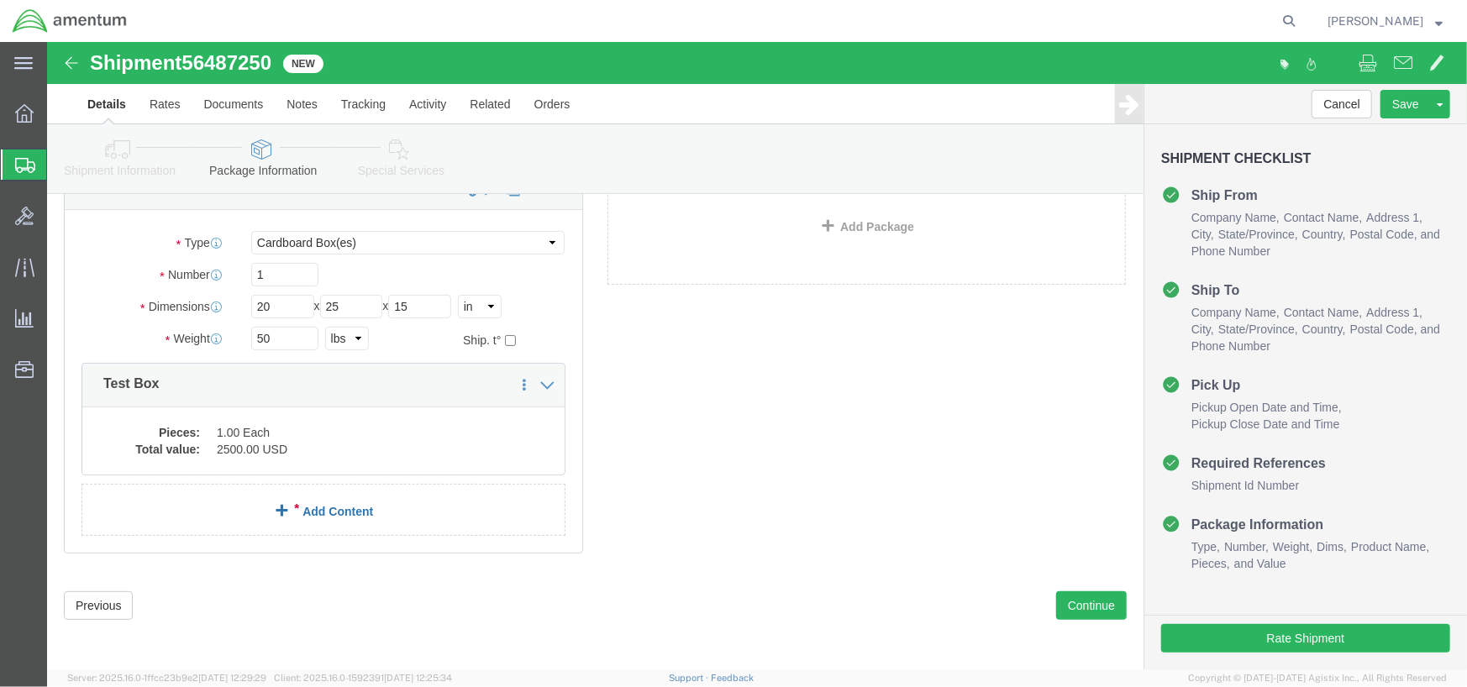
click span
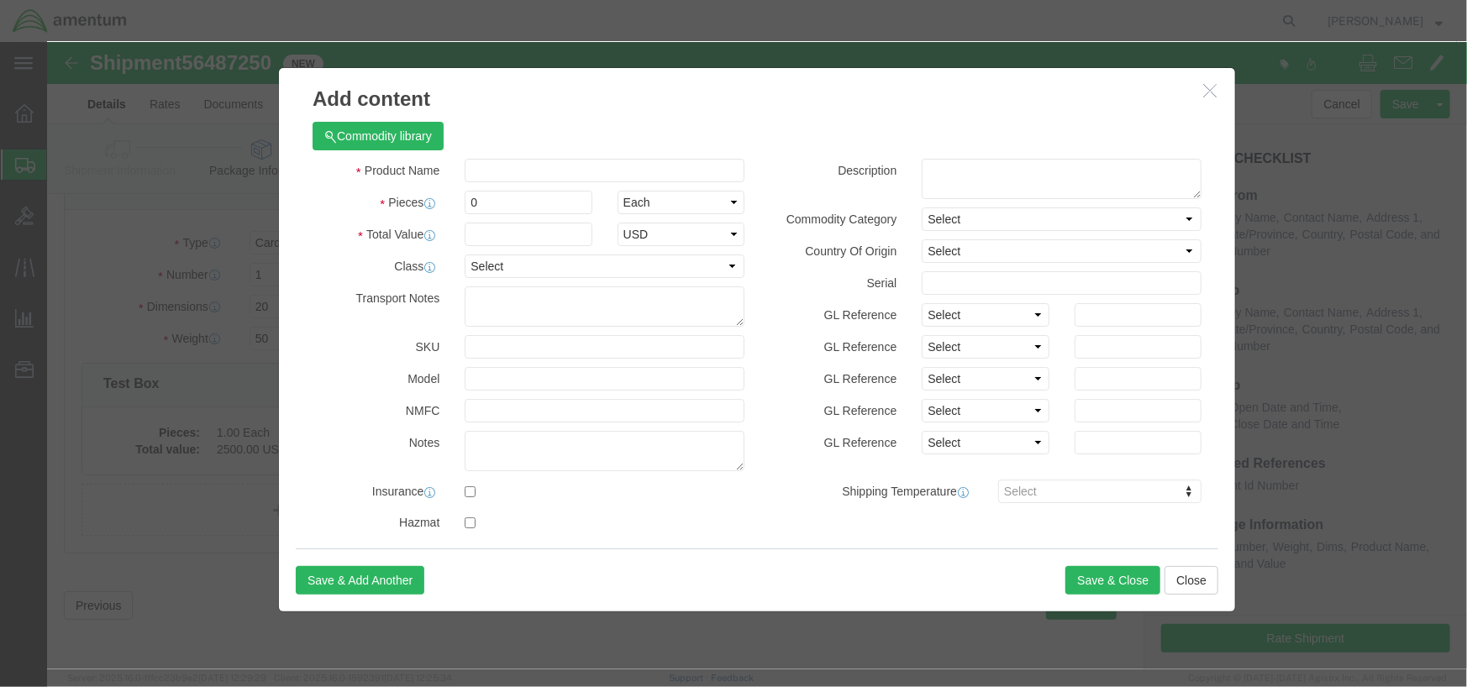
click icon "button"
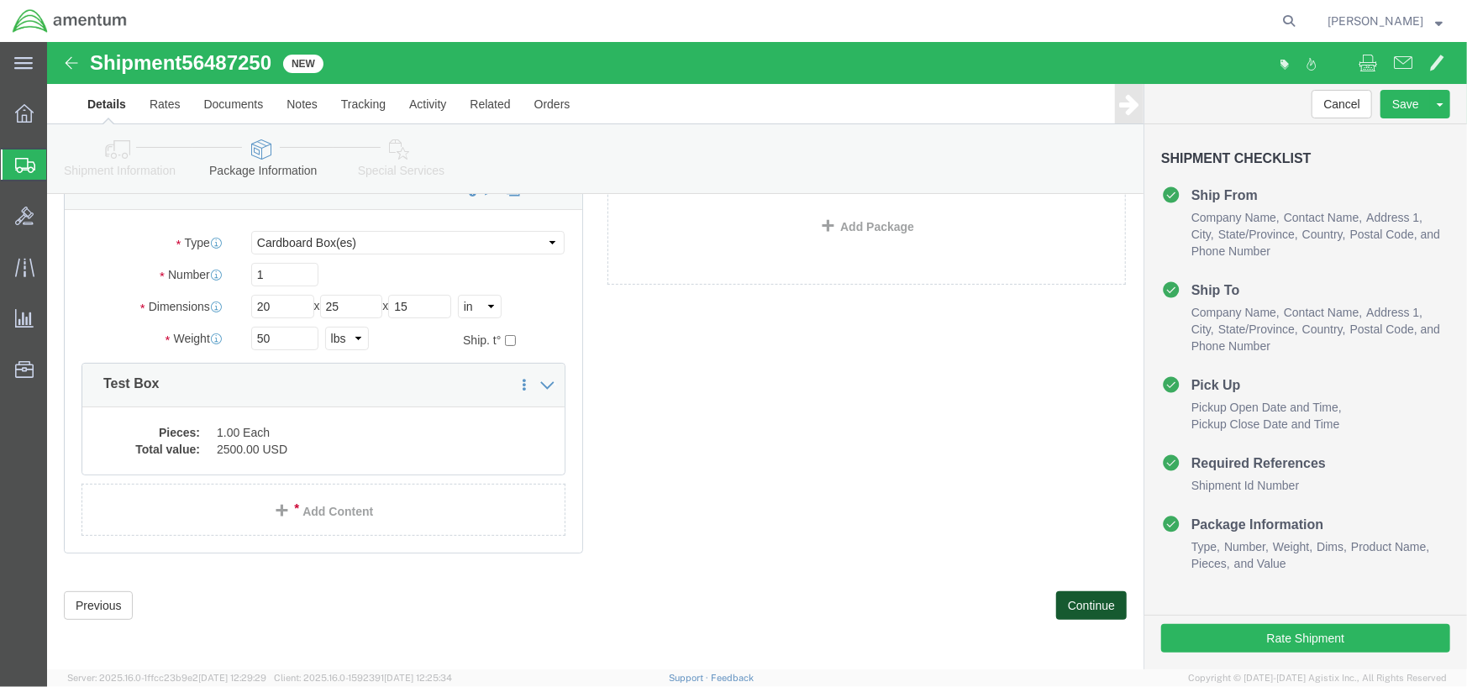
click button "Continue"
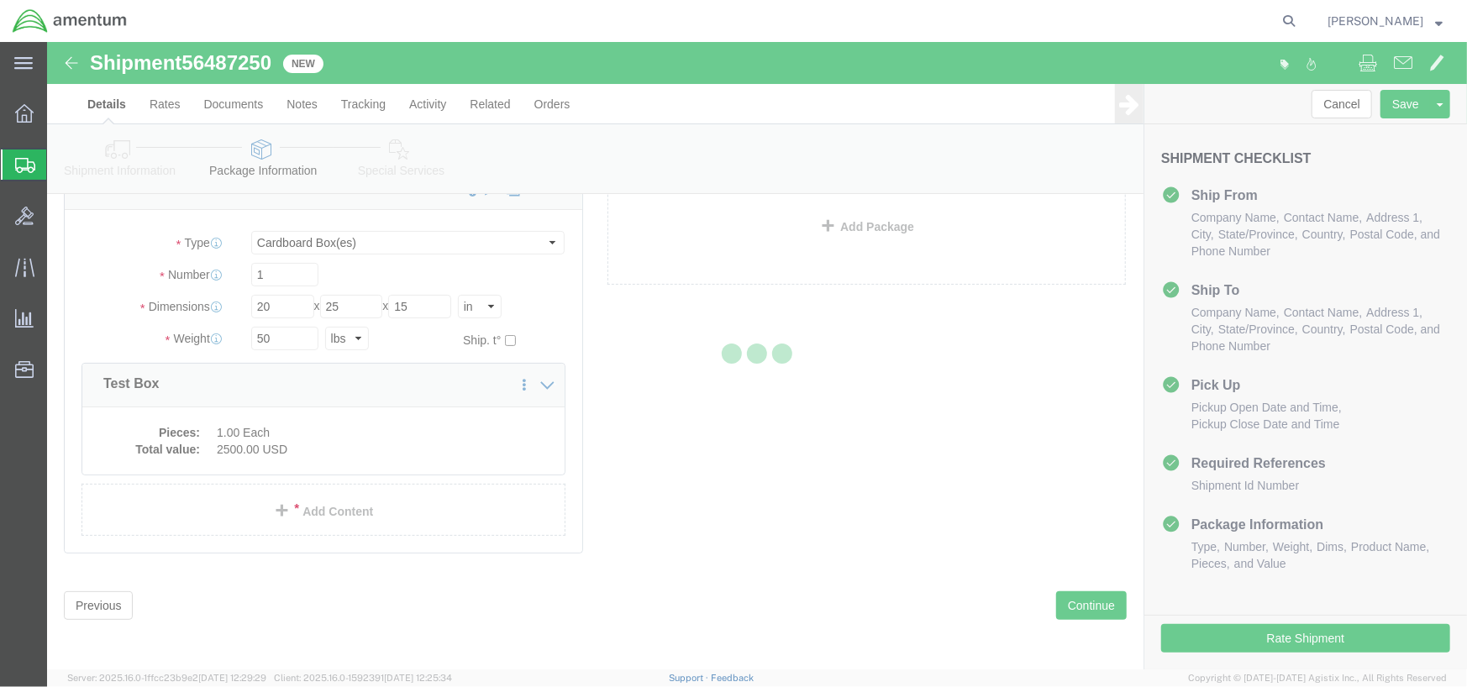
select select
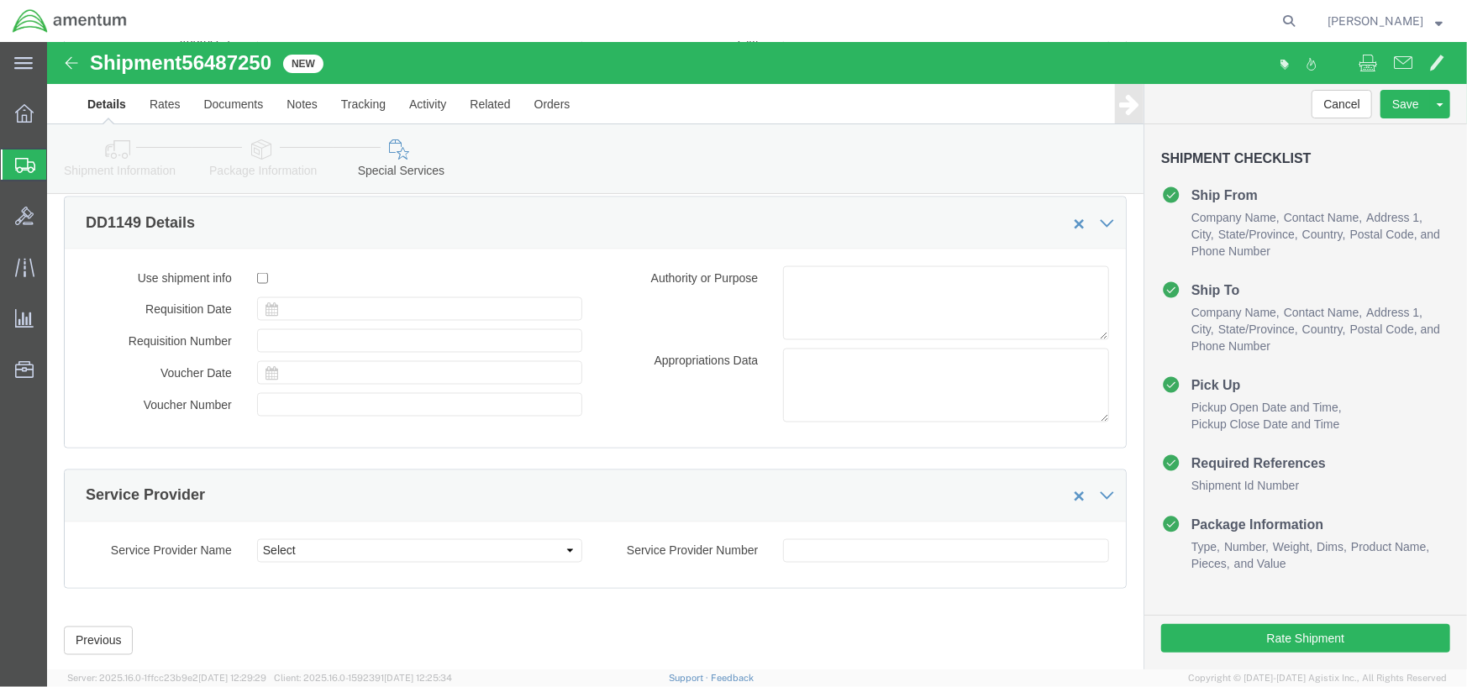
scroll to position [1638, 0]
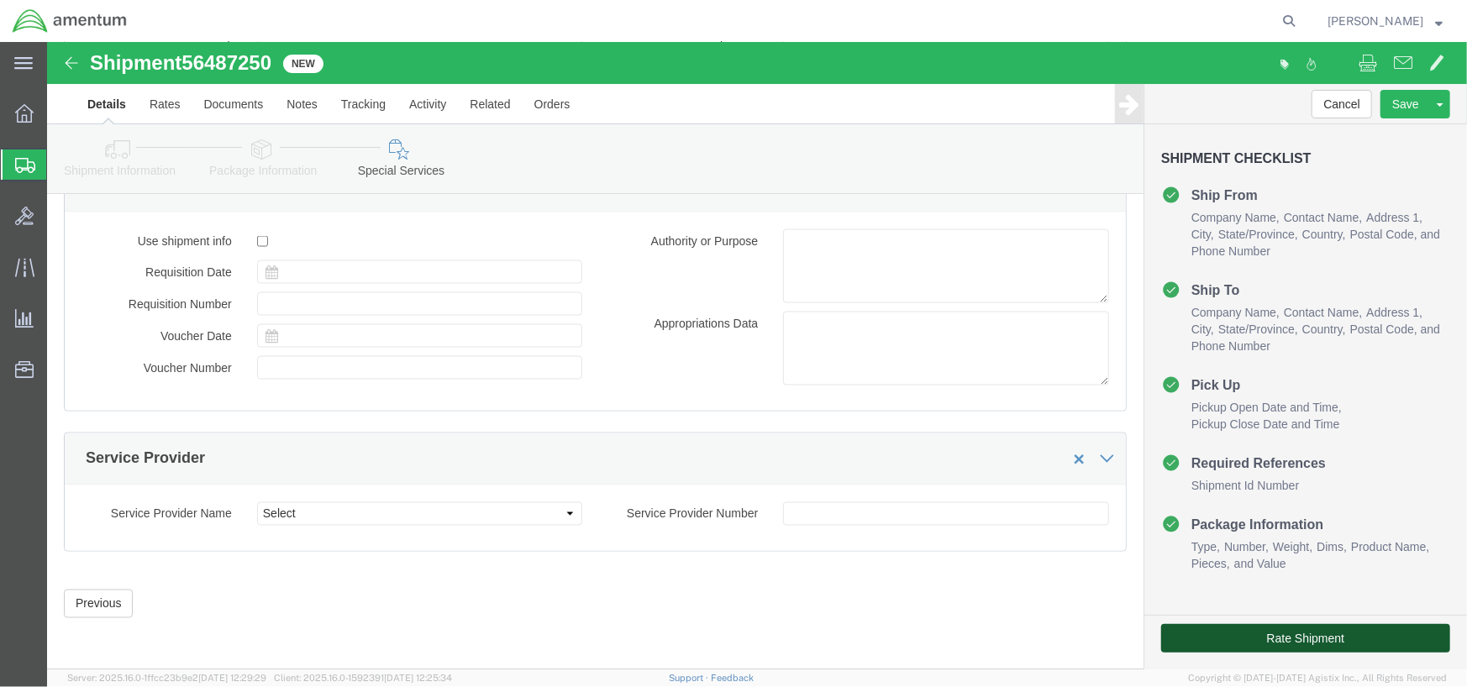
click button "Rate Shipment"
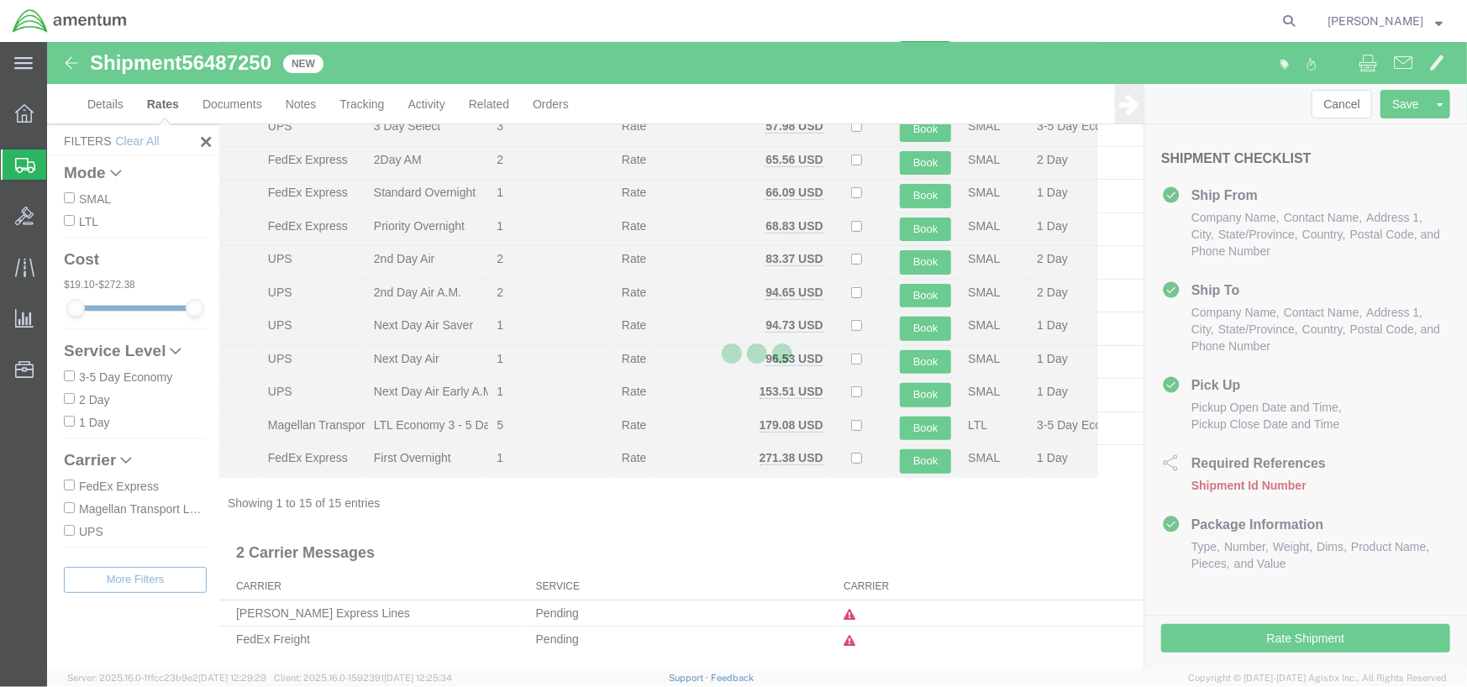
scroll to position [208, 0]
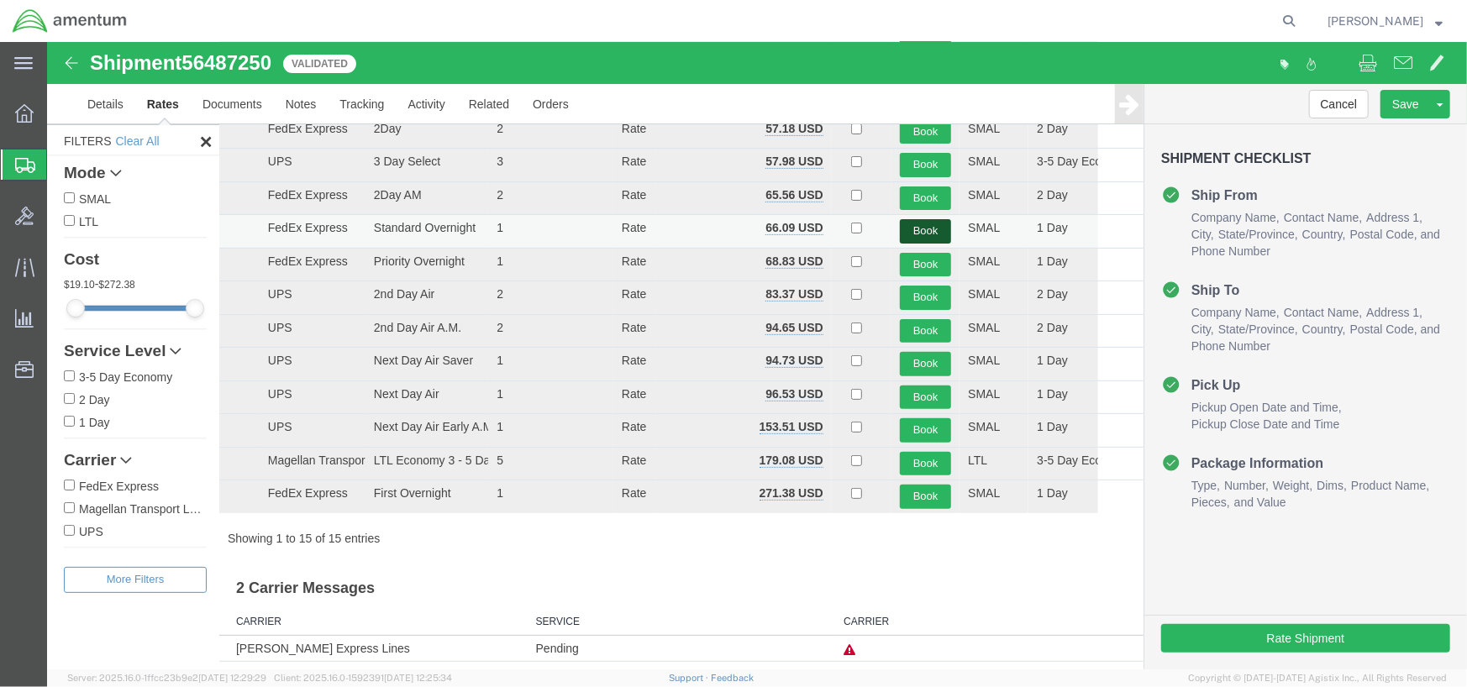
click at [909, 233] on button "Book" at bounding box center [924, 230] width 51 height 24
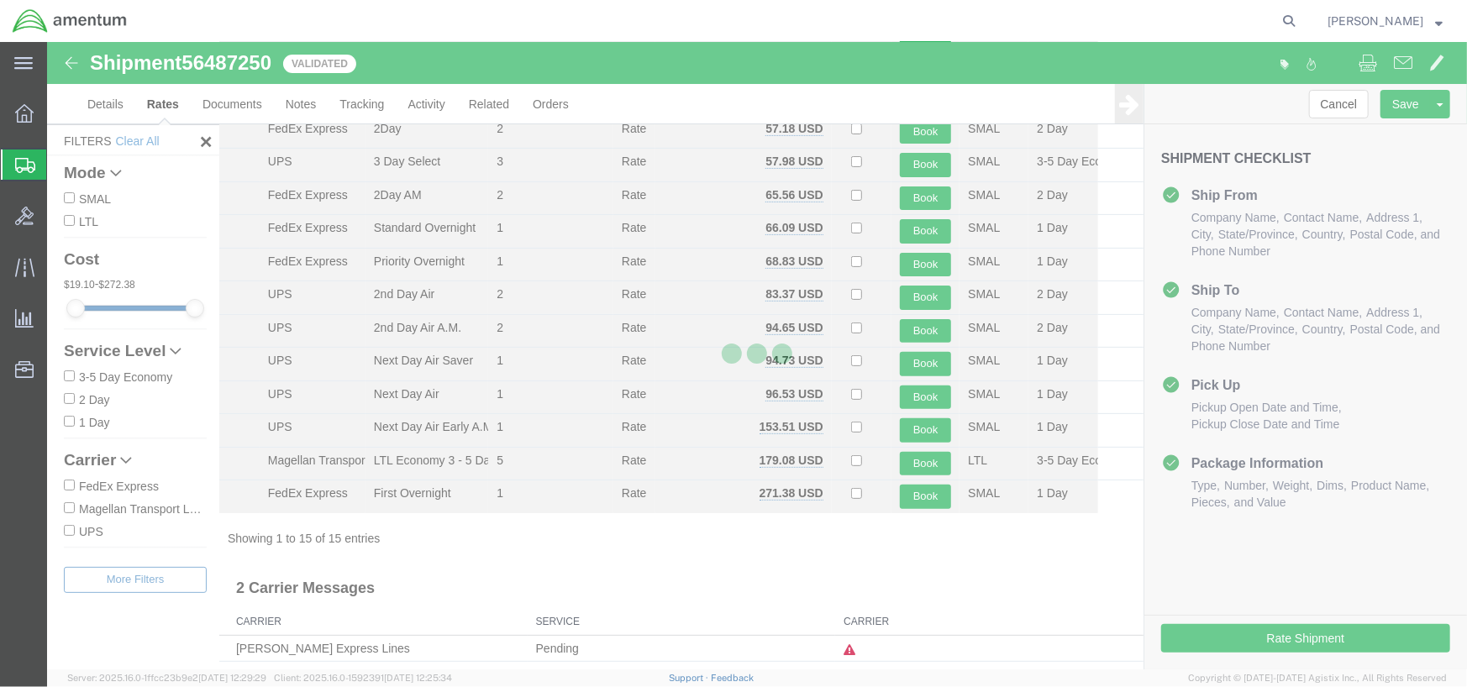
scroll to position [0, 0]
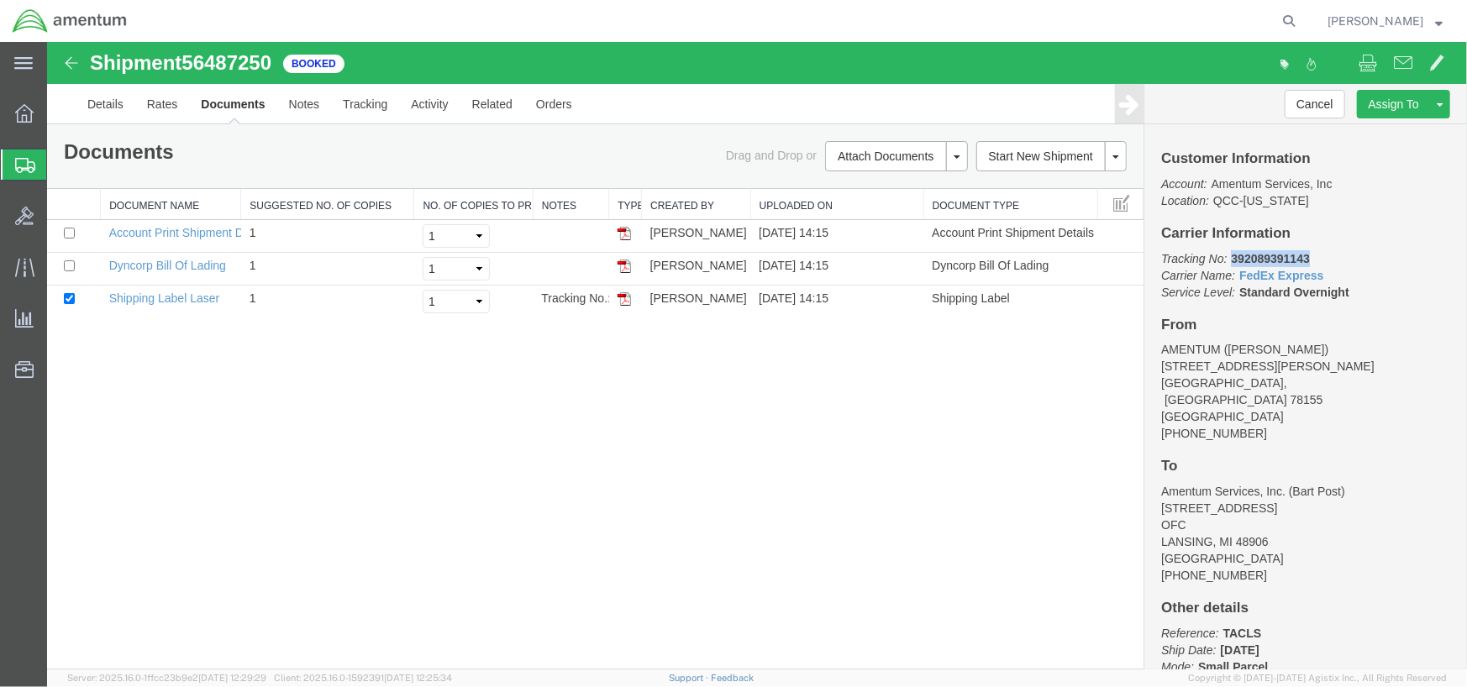
drag, startPoint x: 1229, startPoint y: 256, endPoint x: 1310, endPoint y: 256, distance: 80.7
click at [1310, 256] on p "Tracking No: 392089391143 Carrier Name: FedEx Express FedEx Express Service Lev…" at bounding box center [1304, 275] width 289 height 50
copy b "392089391143"
click at [627, 300] on img at bounding box center [623, 298] width 13 height 13
